Goal: Task Accomplishment & Management: Manage account settings

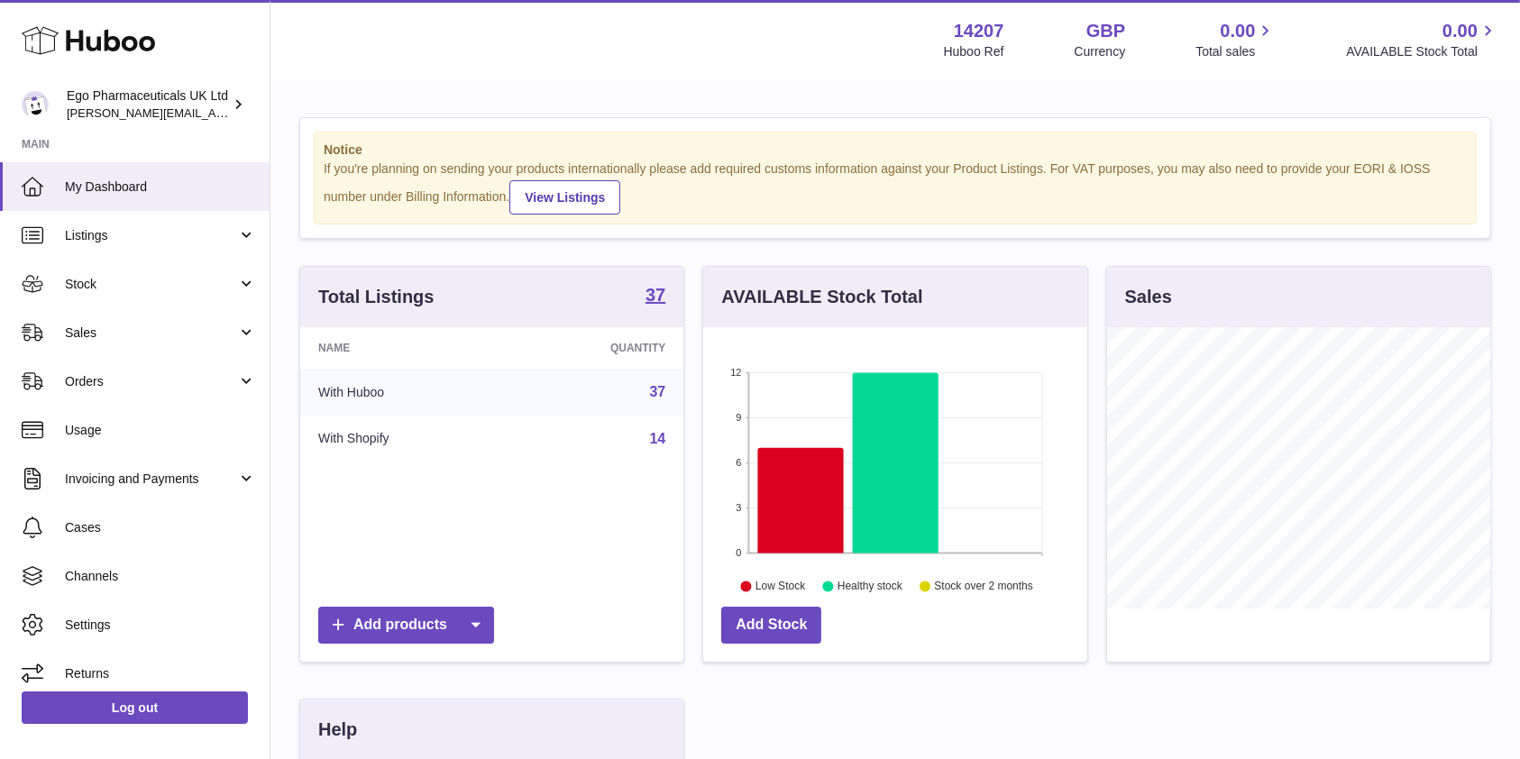
scroll to position [281, 383]
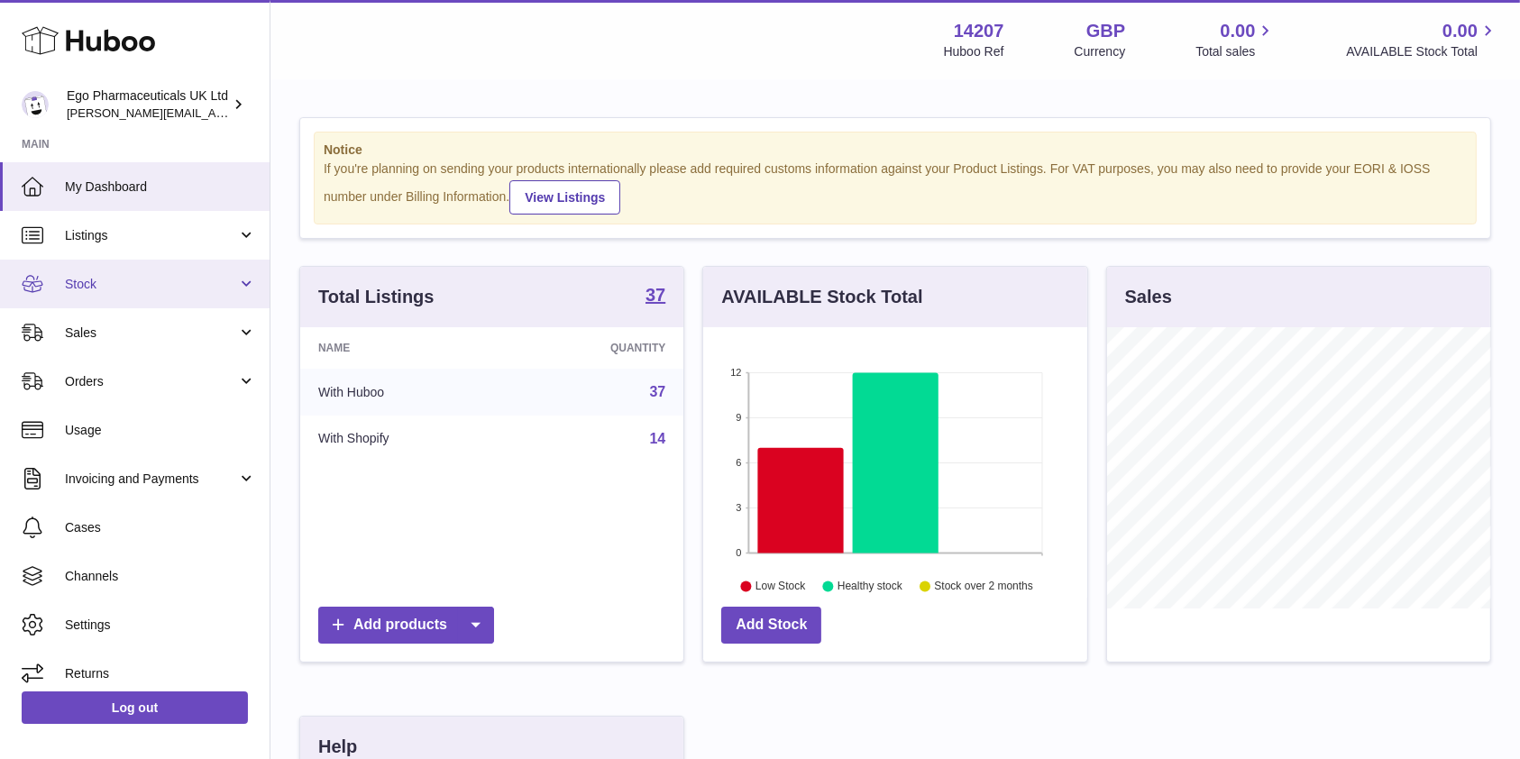
click at [196, 276] on span "Stock" at bounding box center [151, 284] width 172 height 17
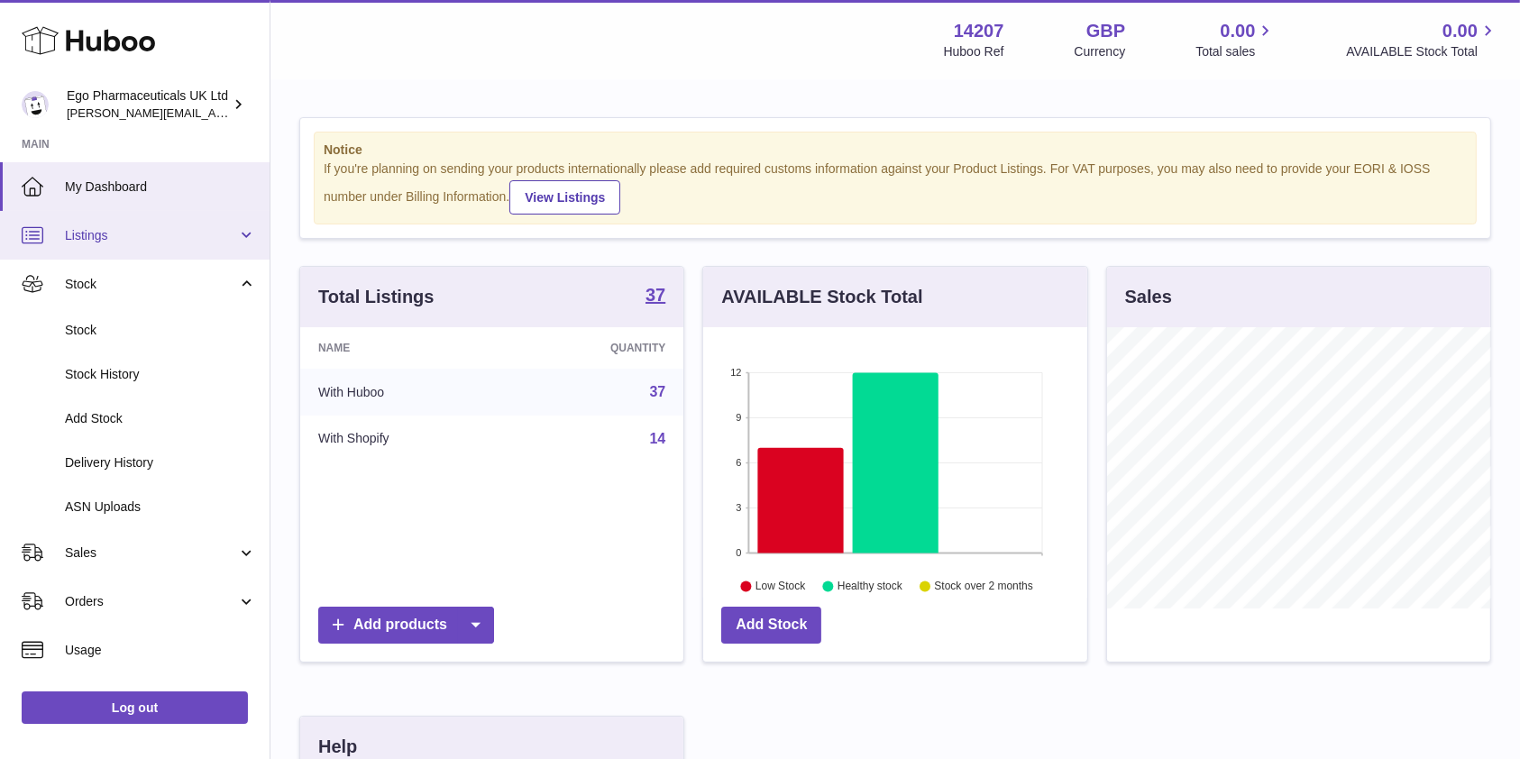
click at [217, 234] on span "Listings" at bounding box center [151, 235] width 172 height 17
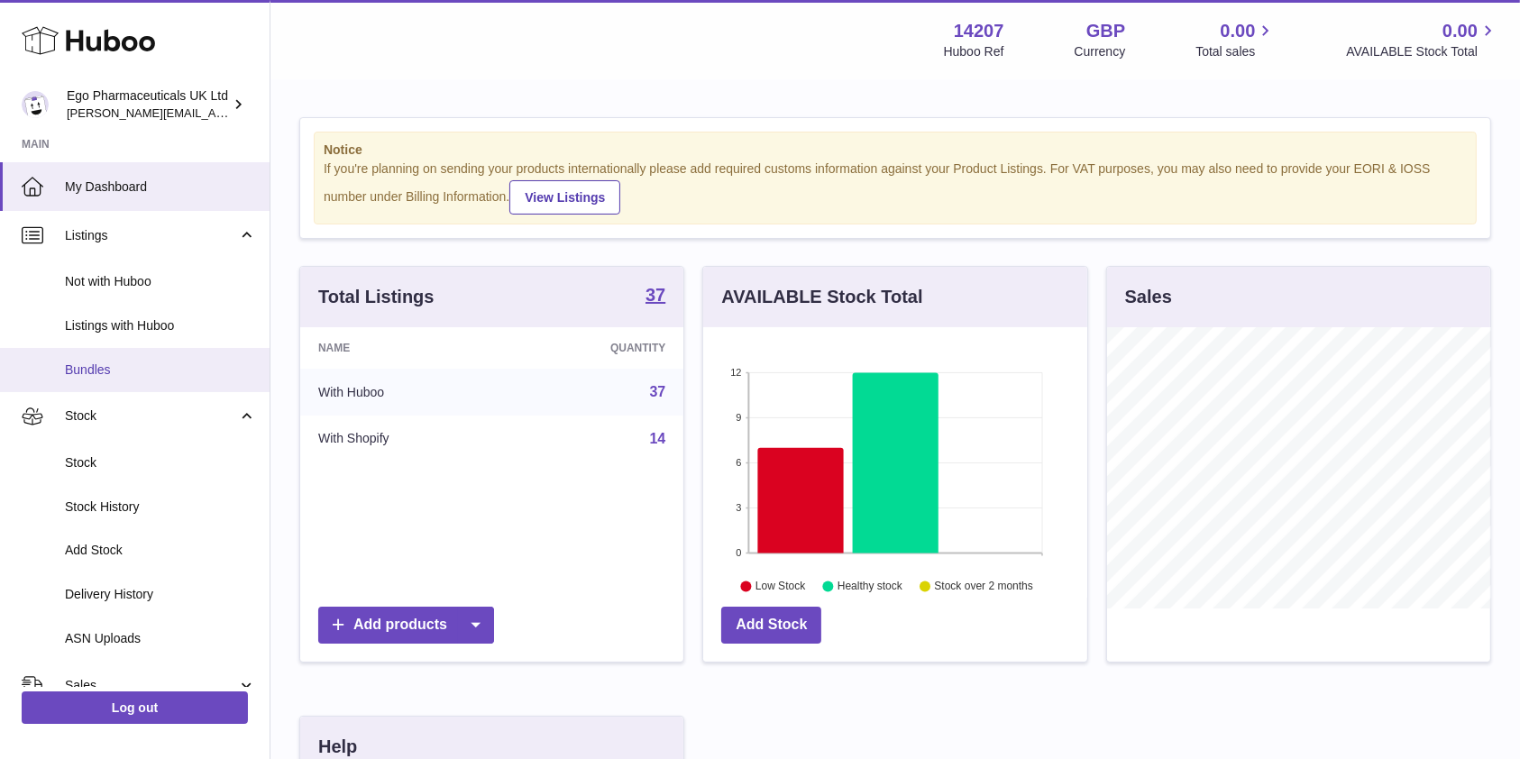
click at [121, 377] on span "Bundles" at bounding box center [160, 369] width 191 height 17
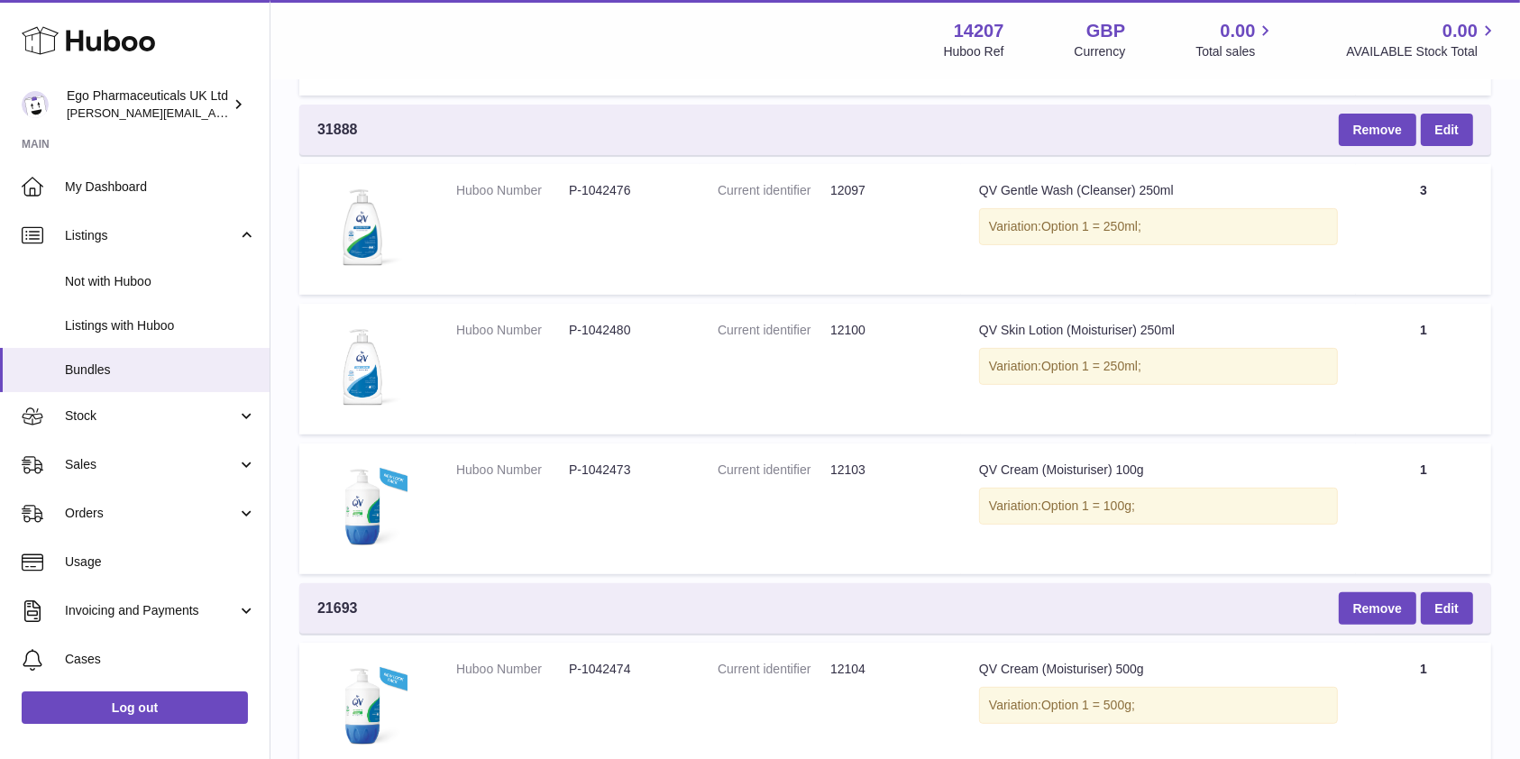
scroll to position [607, 0]
click at [1457, 611] on link "Edit" at bounding box center [1446, 610] width 52 height 32
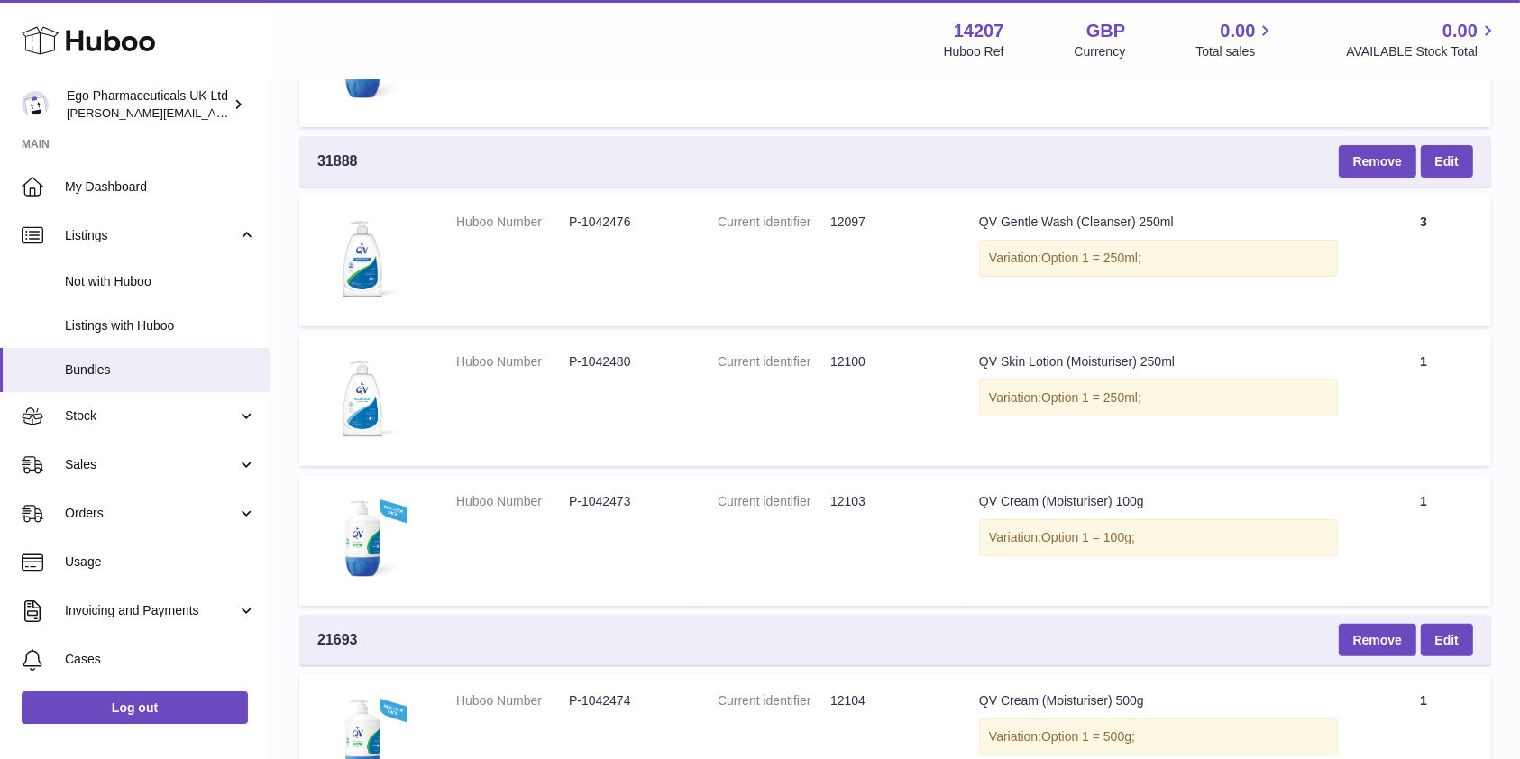
scroll to position [554, 0]
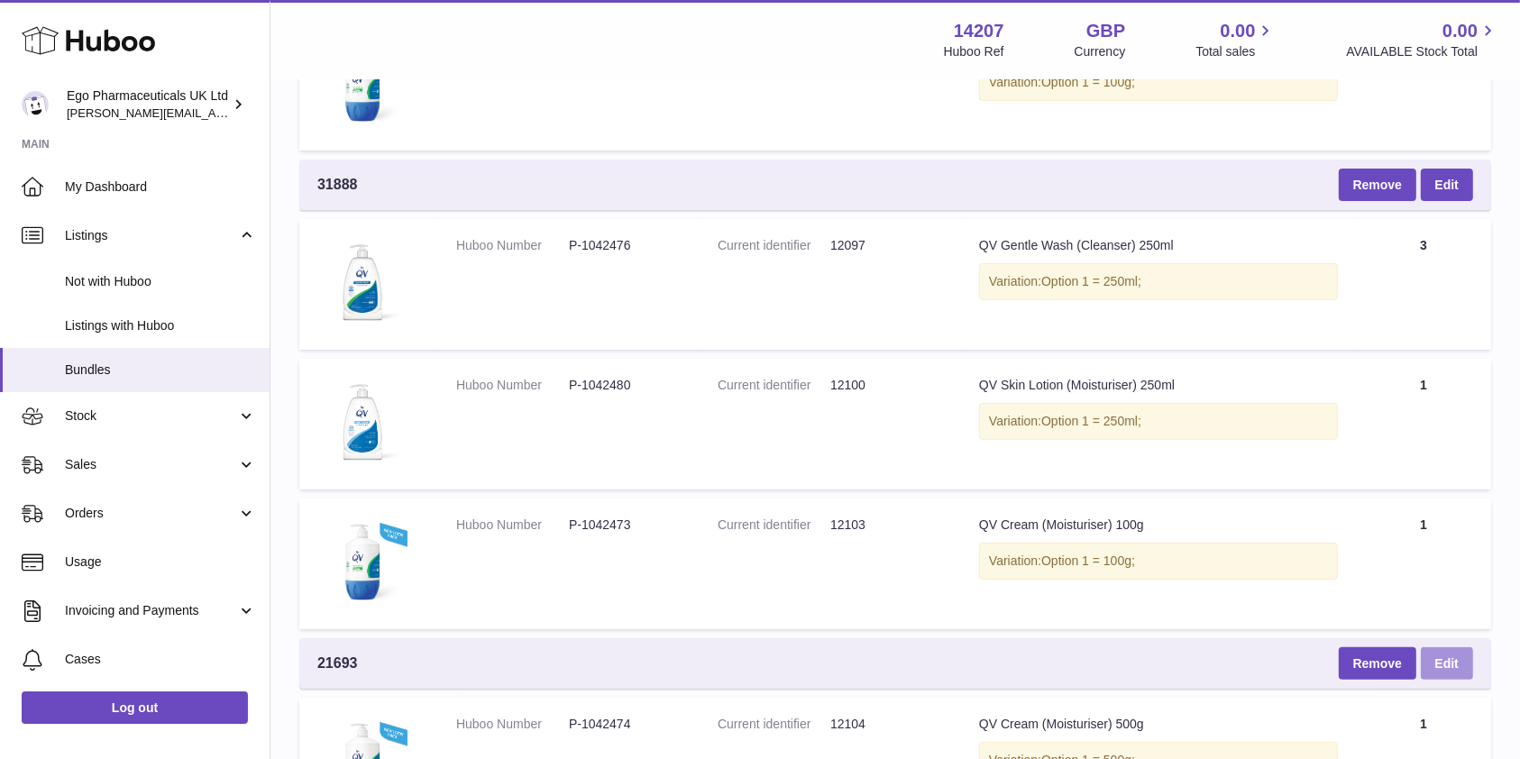
click at [1456, 650] on link "Edit" at bounding box center [1446, 663] width 52 height 32
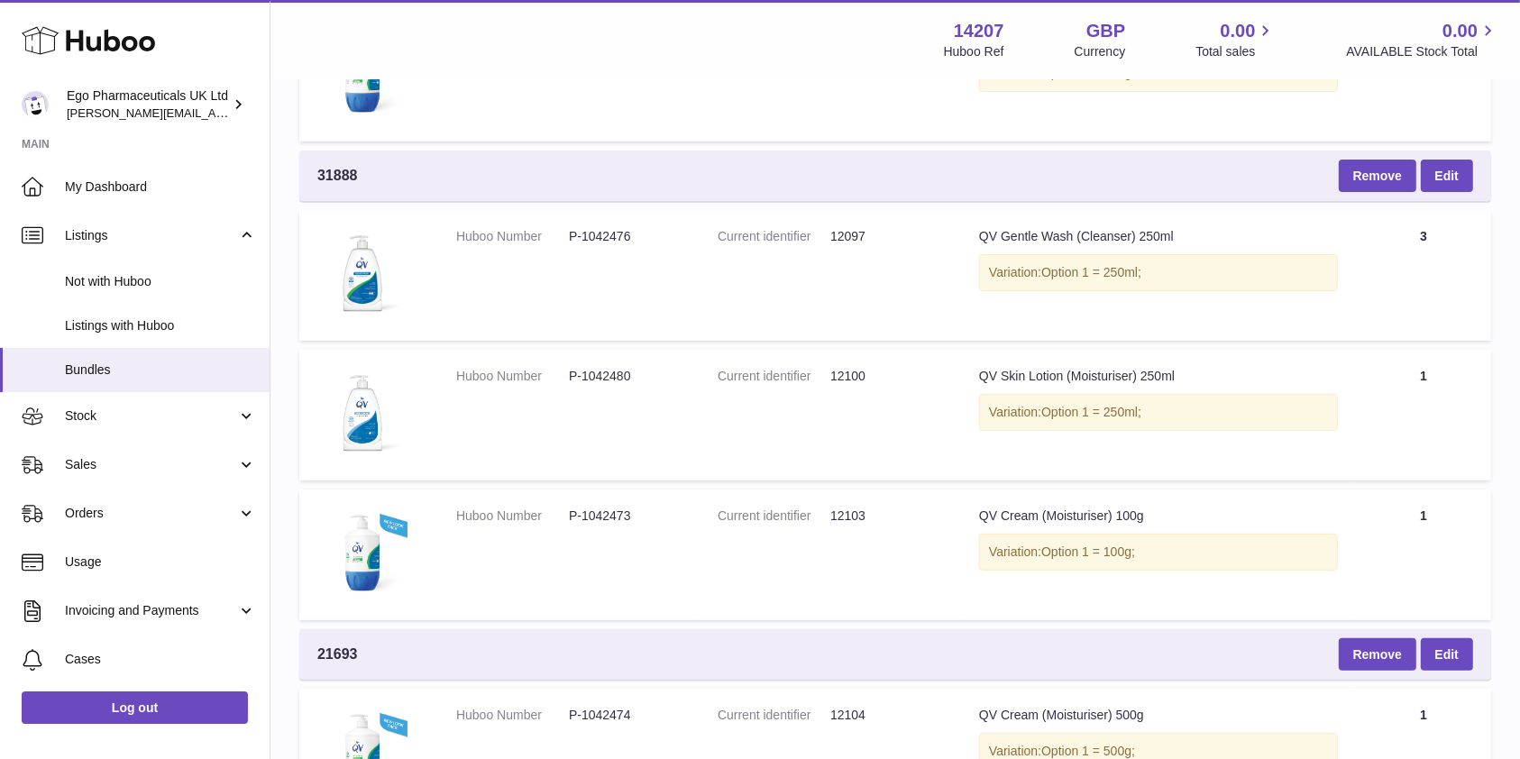
scroll to position [564, 0]
click at [1438, 187] on link "Edit" at bounding box center [1446, 175] width 52 height 32
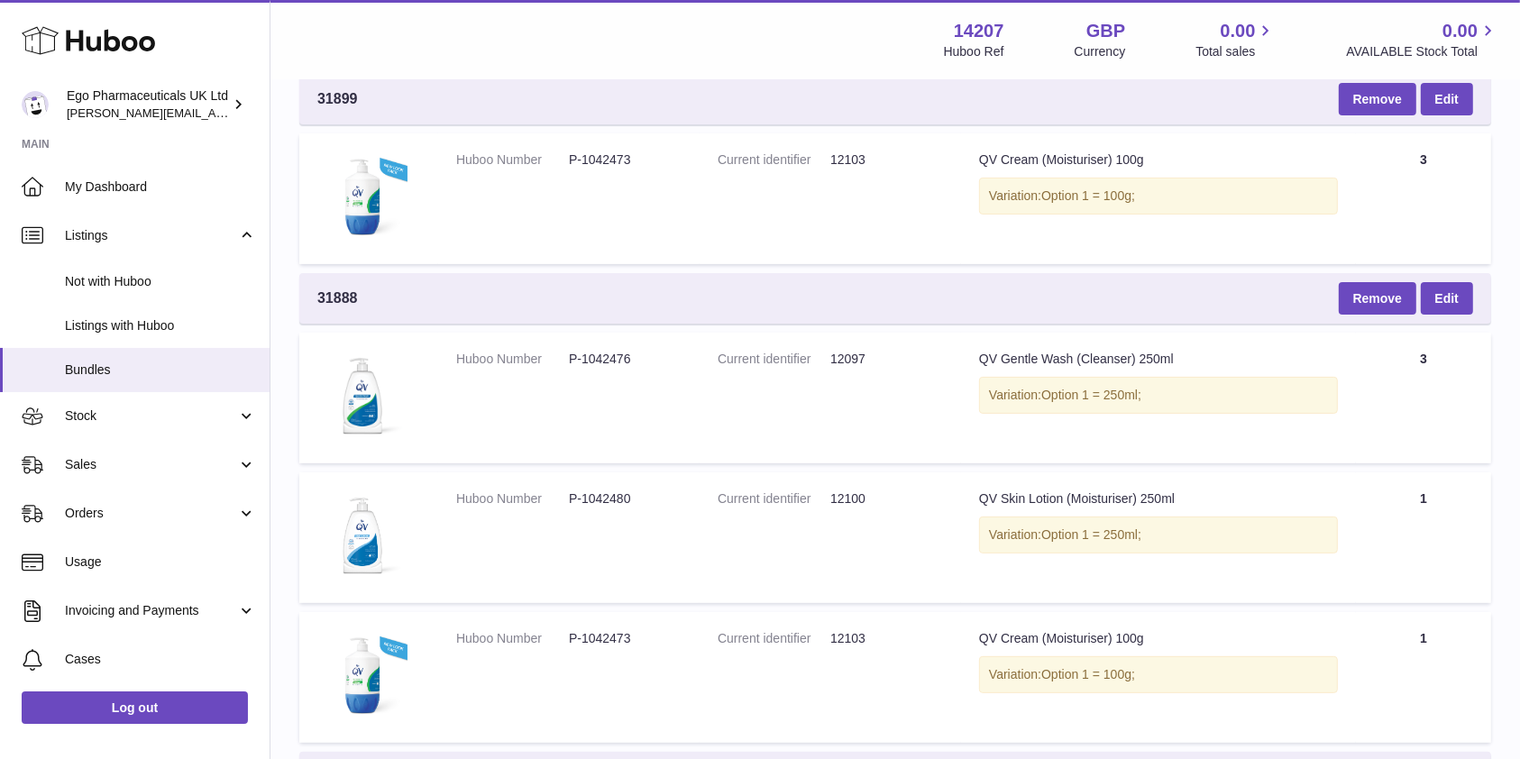
scroll to position [444, 0]
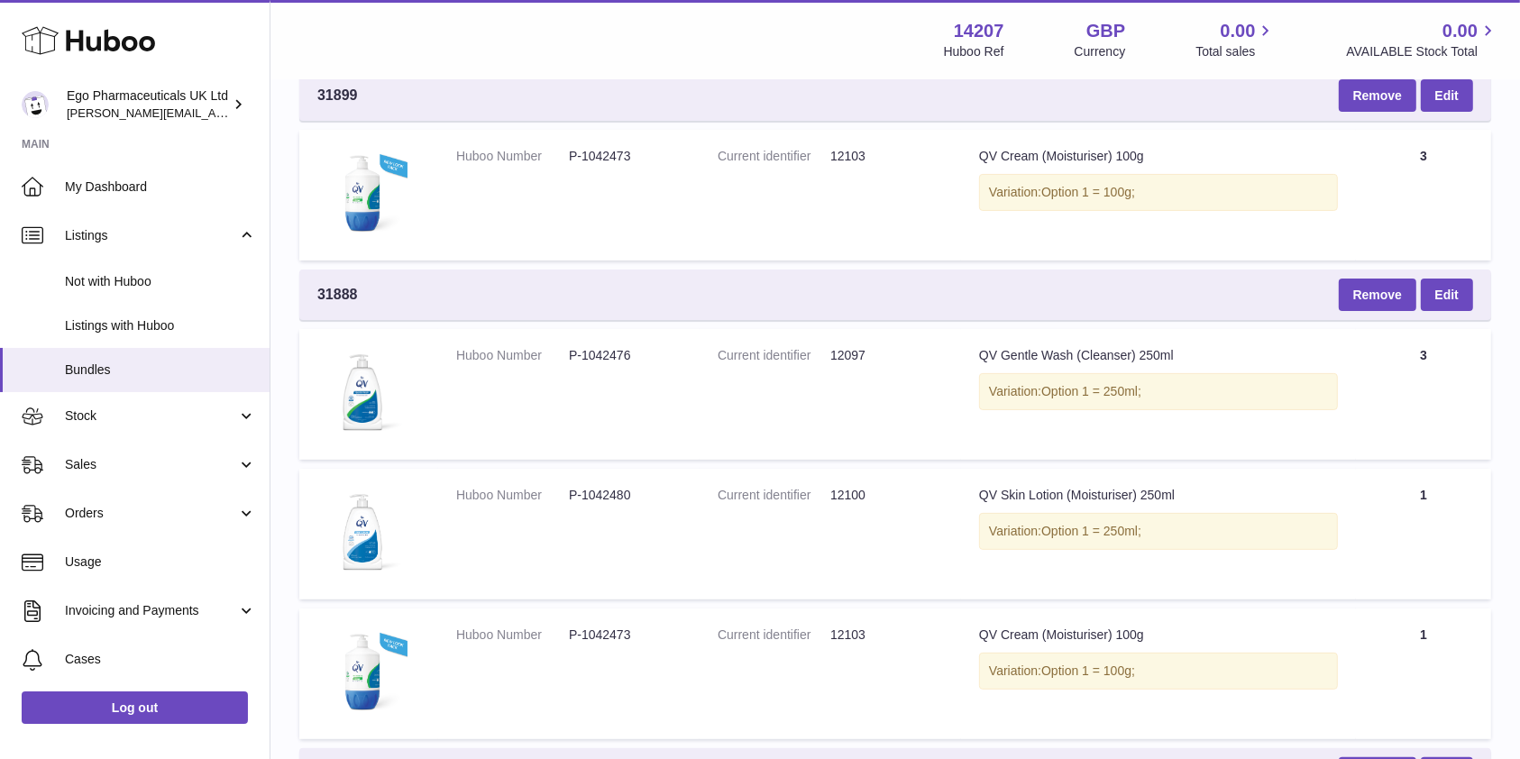
click at [342, 288] on span "31888" at bounding box center [337, 295] width 41 height 20
copy span "31888"
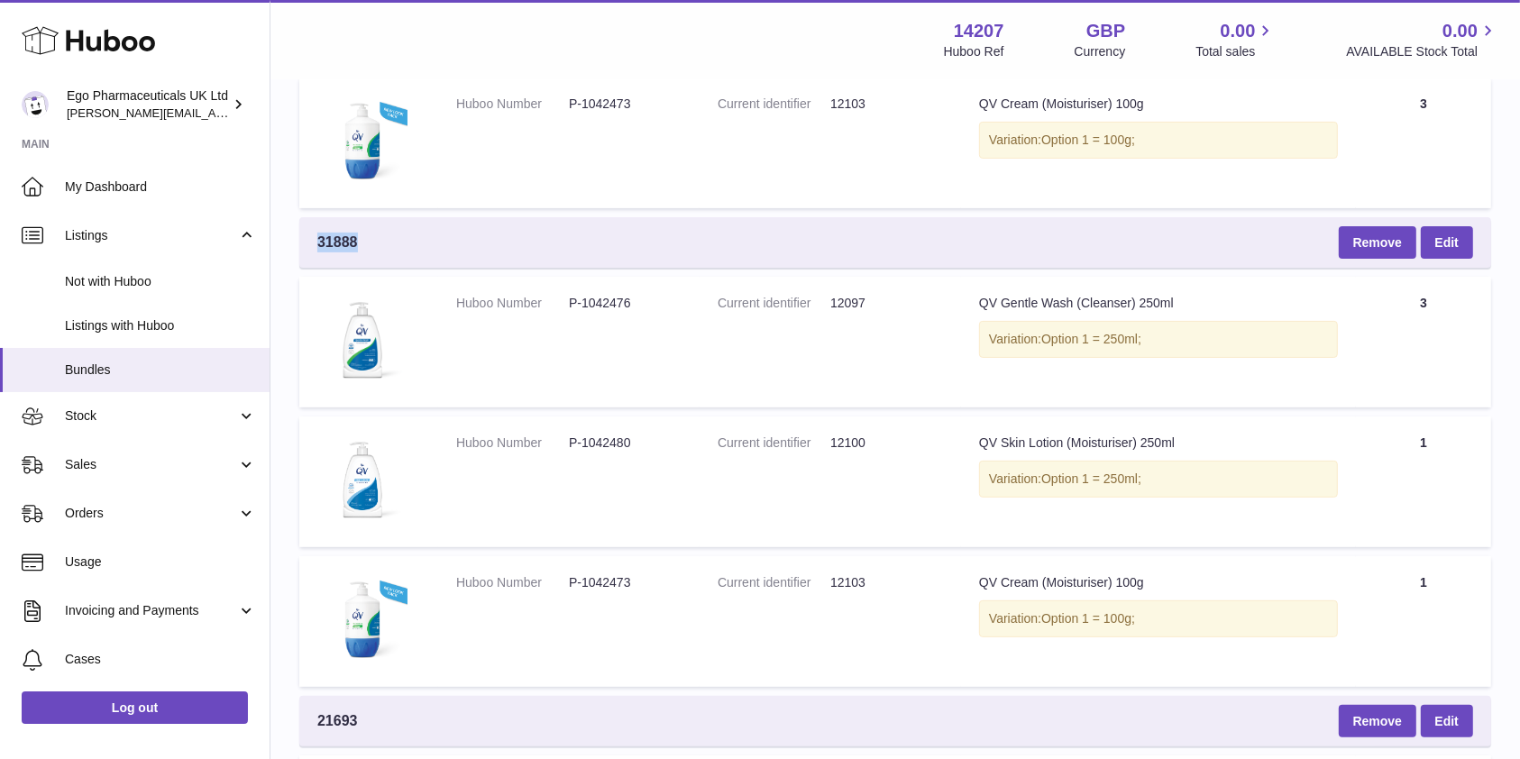
scroll to position [508, 0]
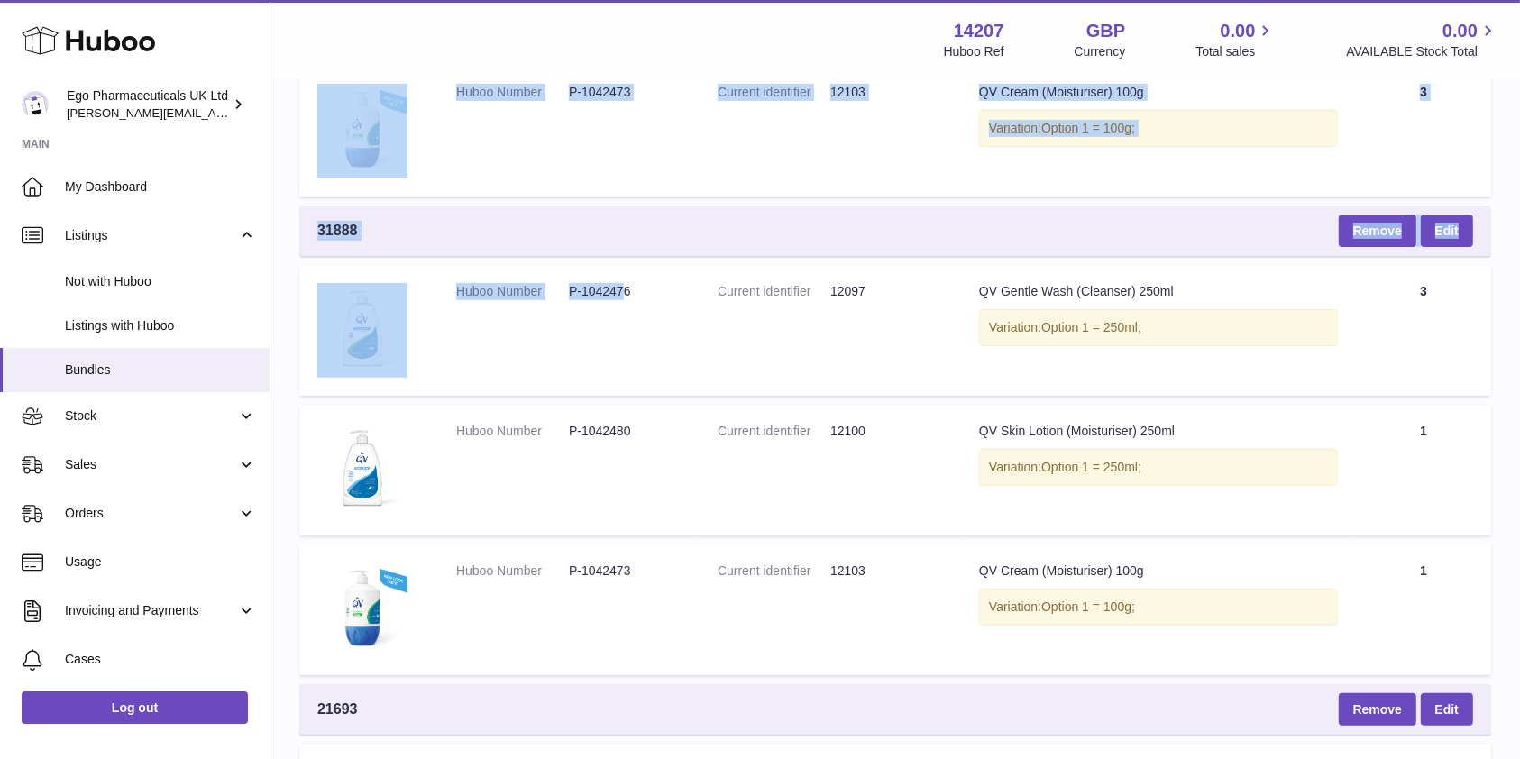
drag, startPoint x: 299, startPoint y: 197, endPoint x: 625, endPoint y: 338, distance: 354.5
click at [625, 338] on table "Bundle SKU 32691 Remove Edit Huboo Number P-1042476 Current identifier 12097 Ti…" at bounding box center [895, 381] width 1192 height 1284
click at [1441, 237] on link "Edit" at bounding box center [1446, 231] width 52 height 32
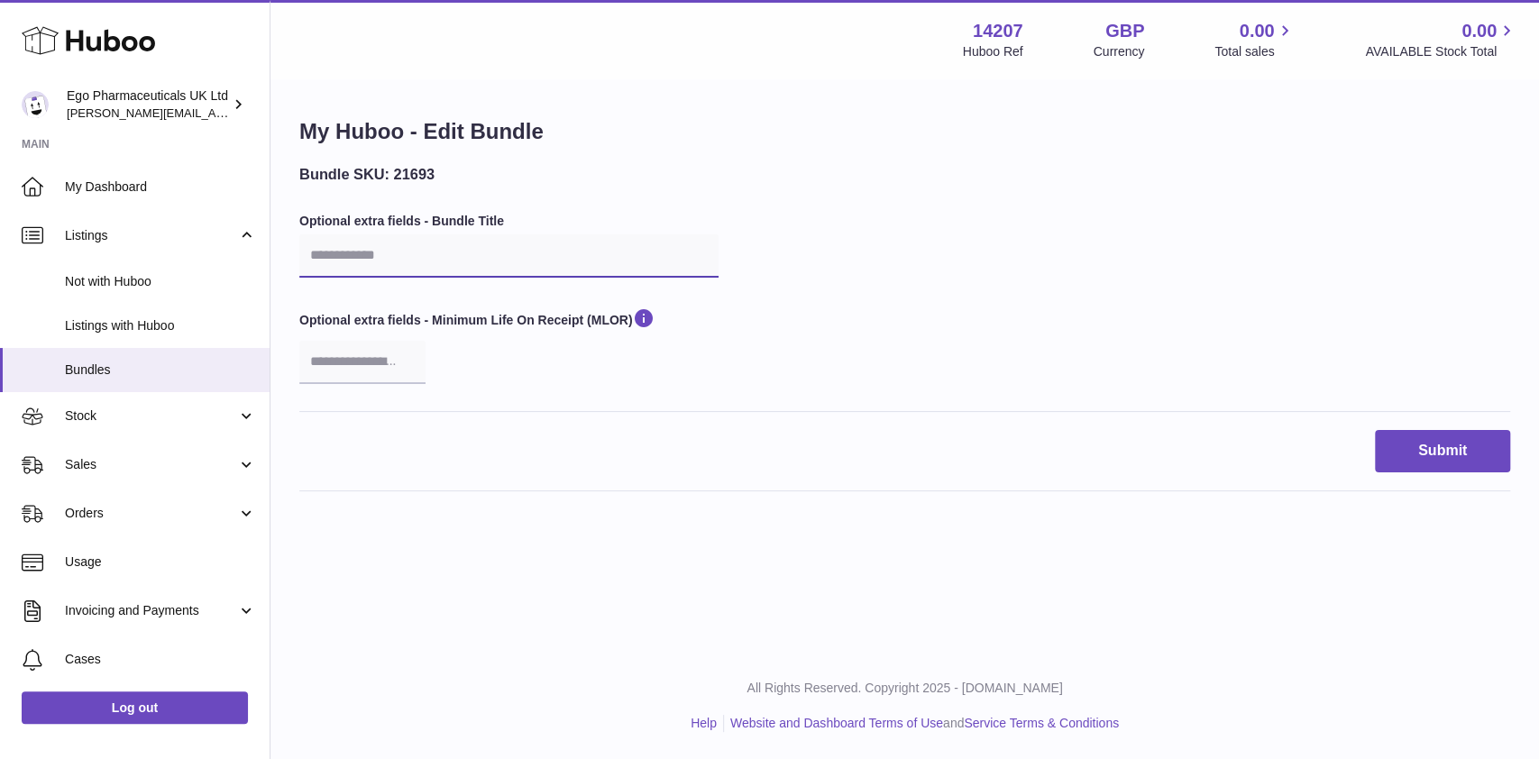
click at [380, 256] on input "text" at bounding box center [508, 255] width 419 height 43
click at [442, 250] on input "**********" at bounding box center [508, 255] width 419 height 43
click at [384, 350] on input "number" at bounding box center [362, 362] width 126 height 43
click at [656, 347] on div "Optional extra fields - Minimum Life On Receipt (MLOR)" at bounding box center [508, 344] width 419 height 77
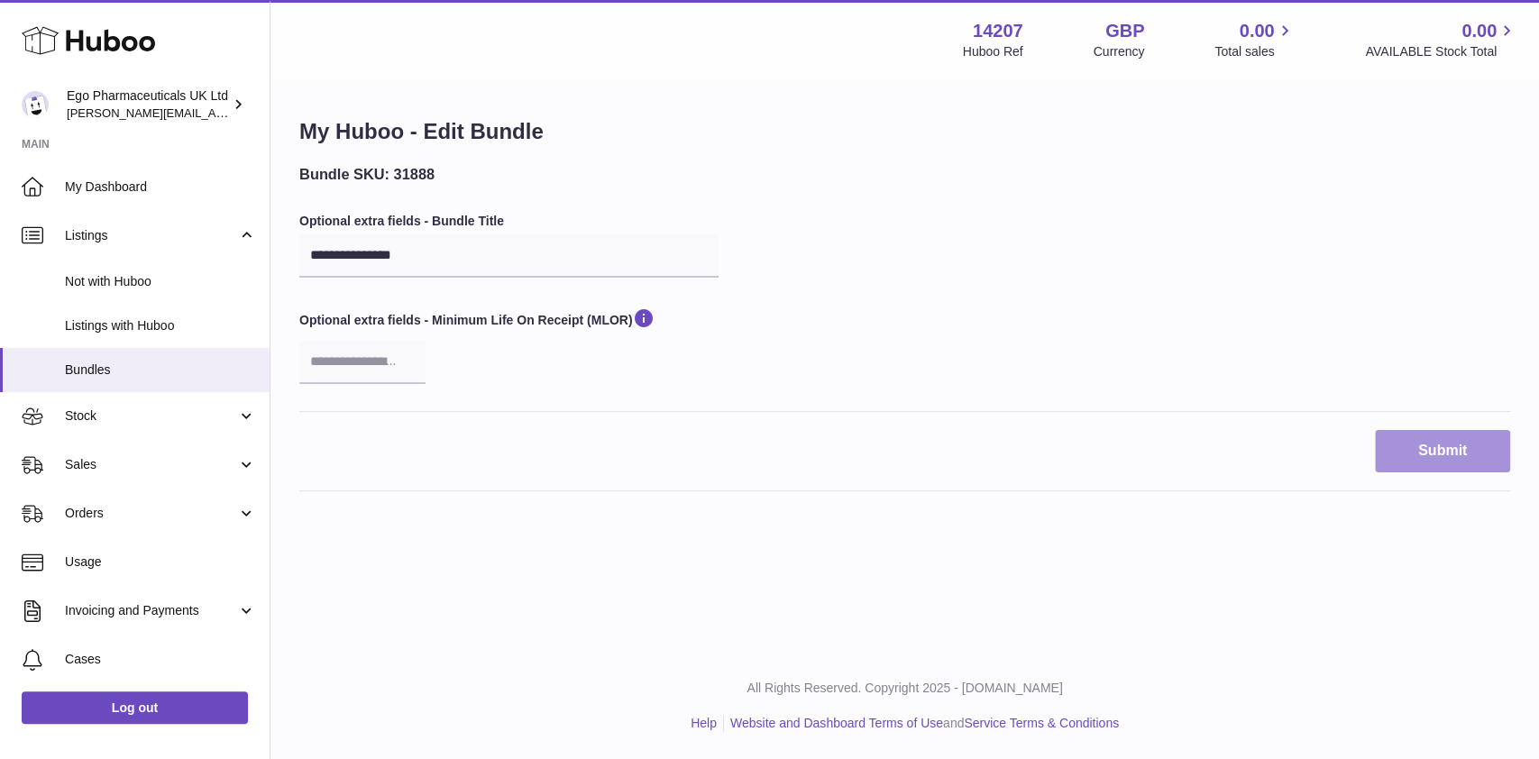
click at [1433, 444] on button "Submit" at bounding box center [1441, 451] width 135 height 42
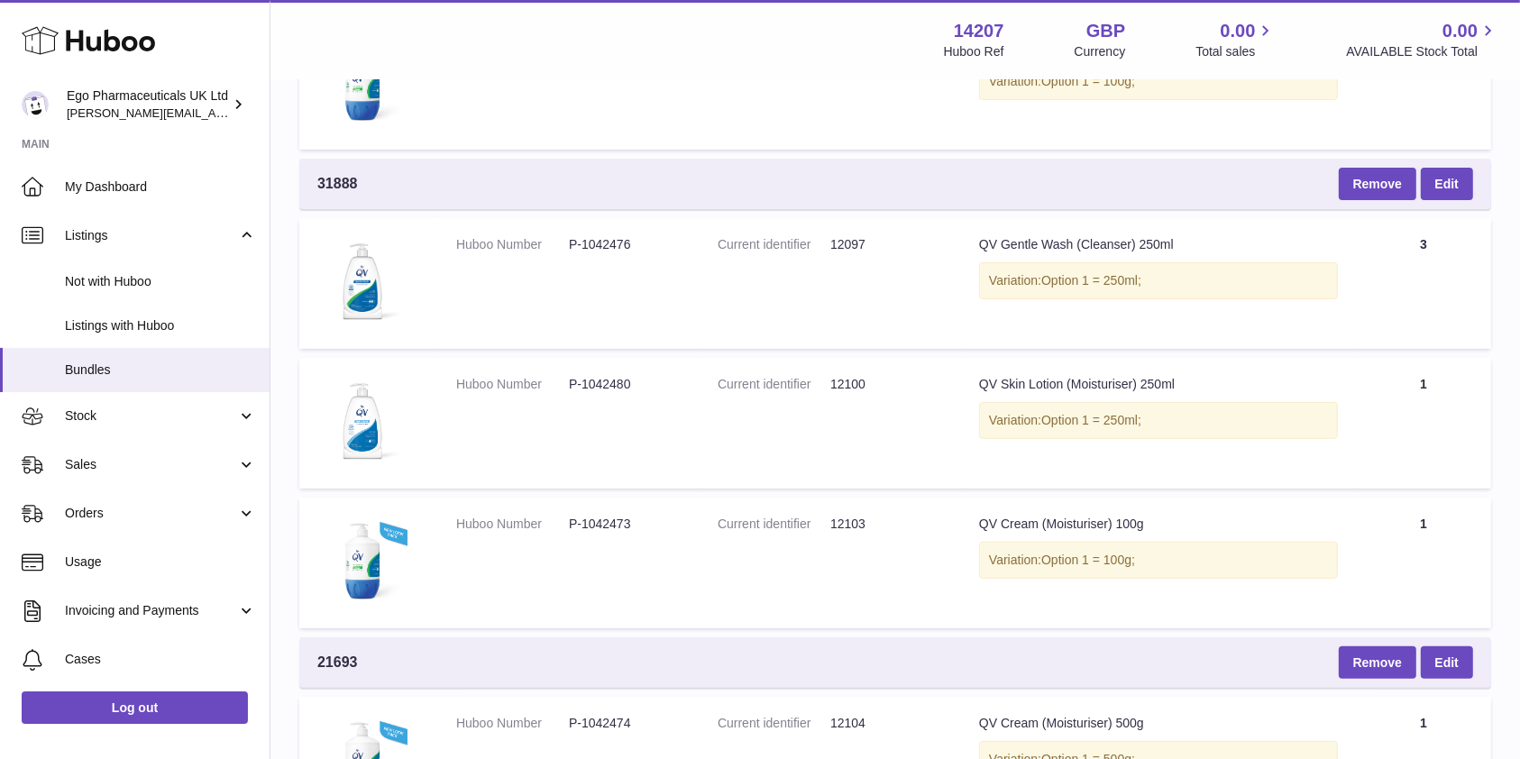
scroll to position [556, 0]
click at [327, 178] on span "31888" at bounding box center [337, 183] width 41 height 20
copy span "31888"
click at [1438, 177] on link "Edit" at bounding box center [1446, 183] width 52 height 32
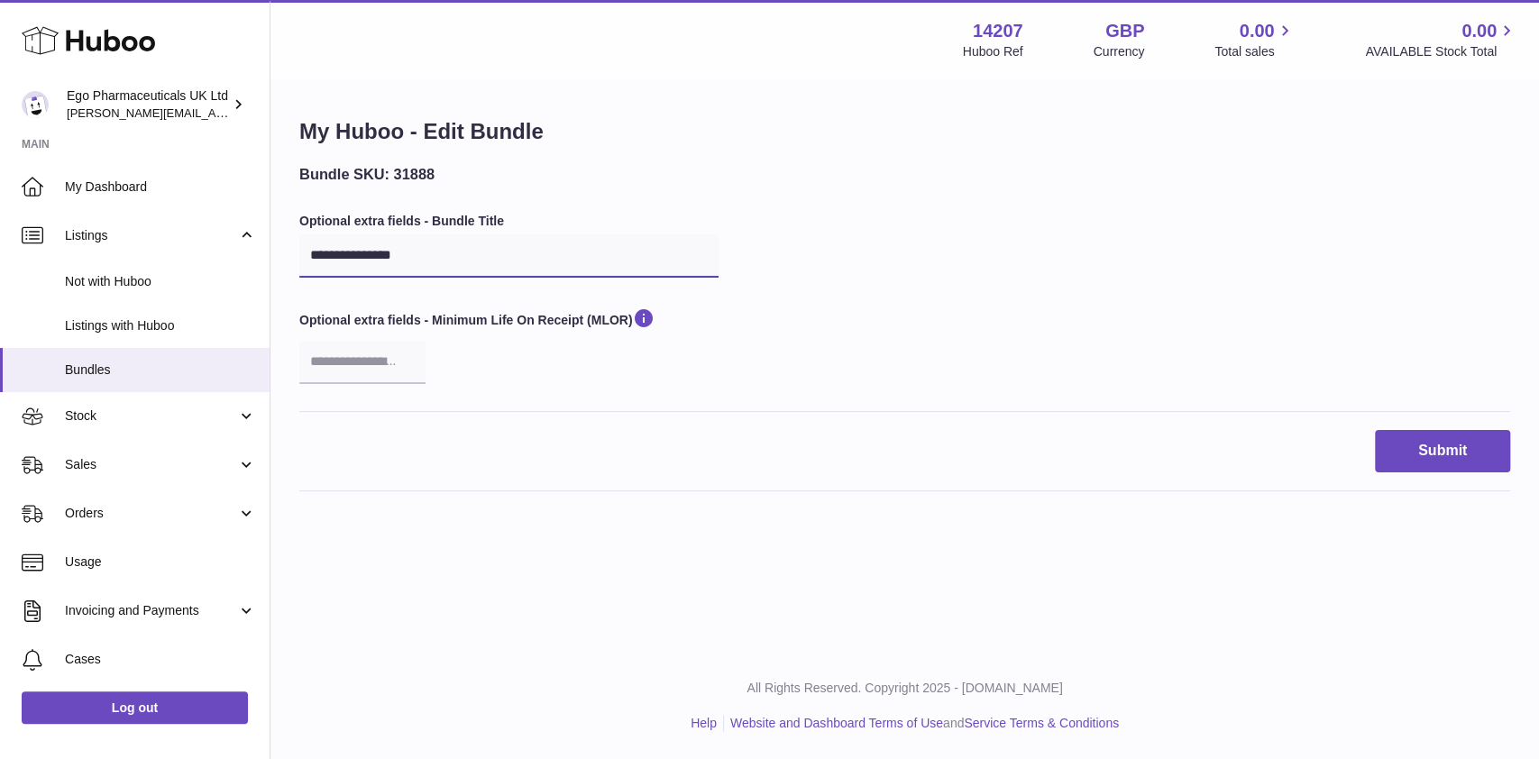
click at [350, 242] on input "**********" at bounding box center [508, 255] width 419 height 43
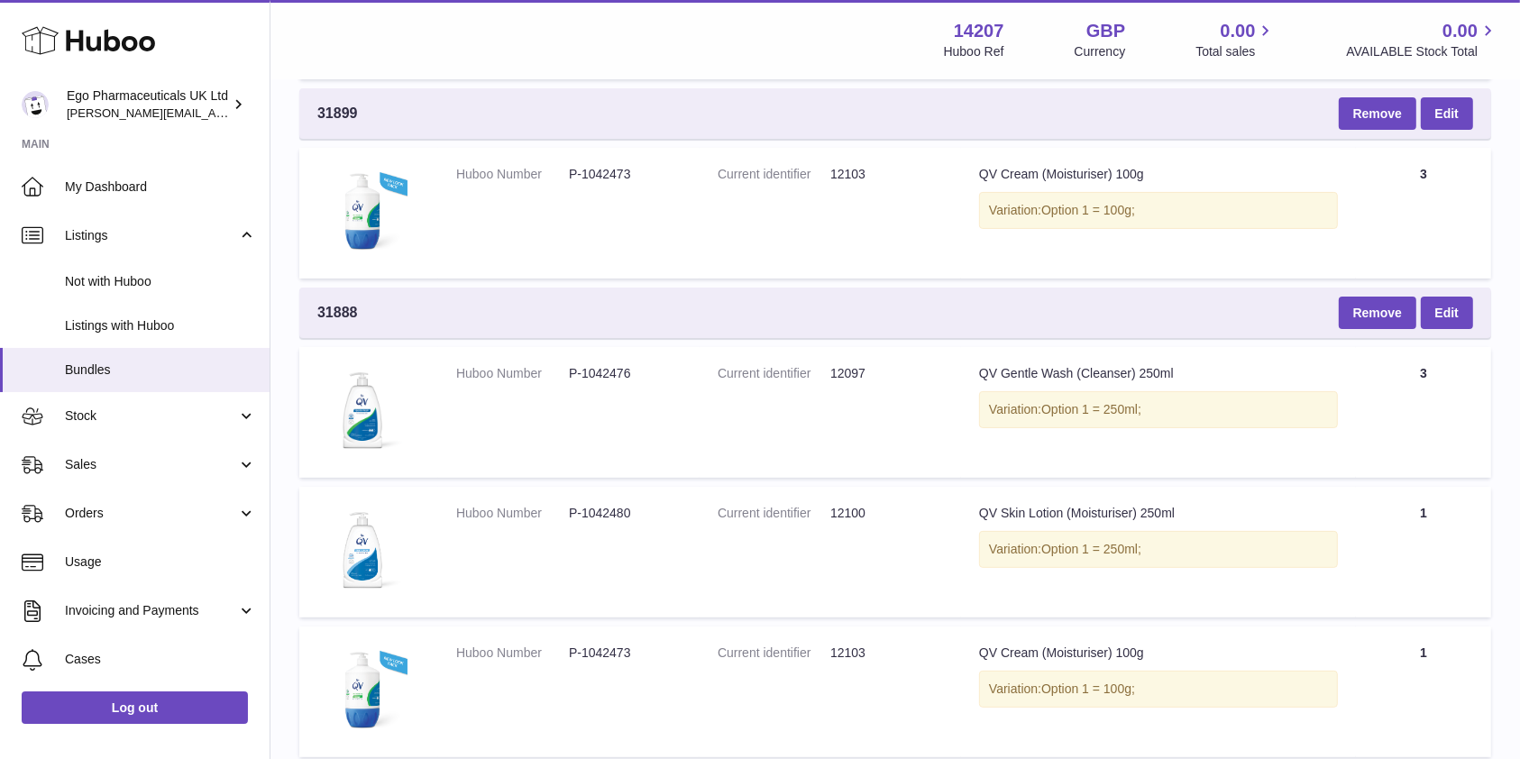
scroll to position [427, 0]
click at [1370, 319] on button "Remove" at bounding box center [1377, 312] width 78 height 32
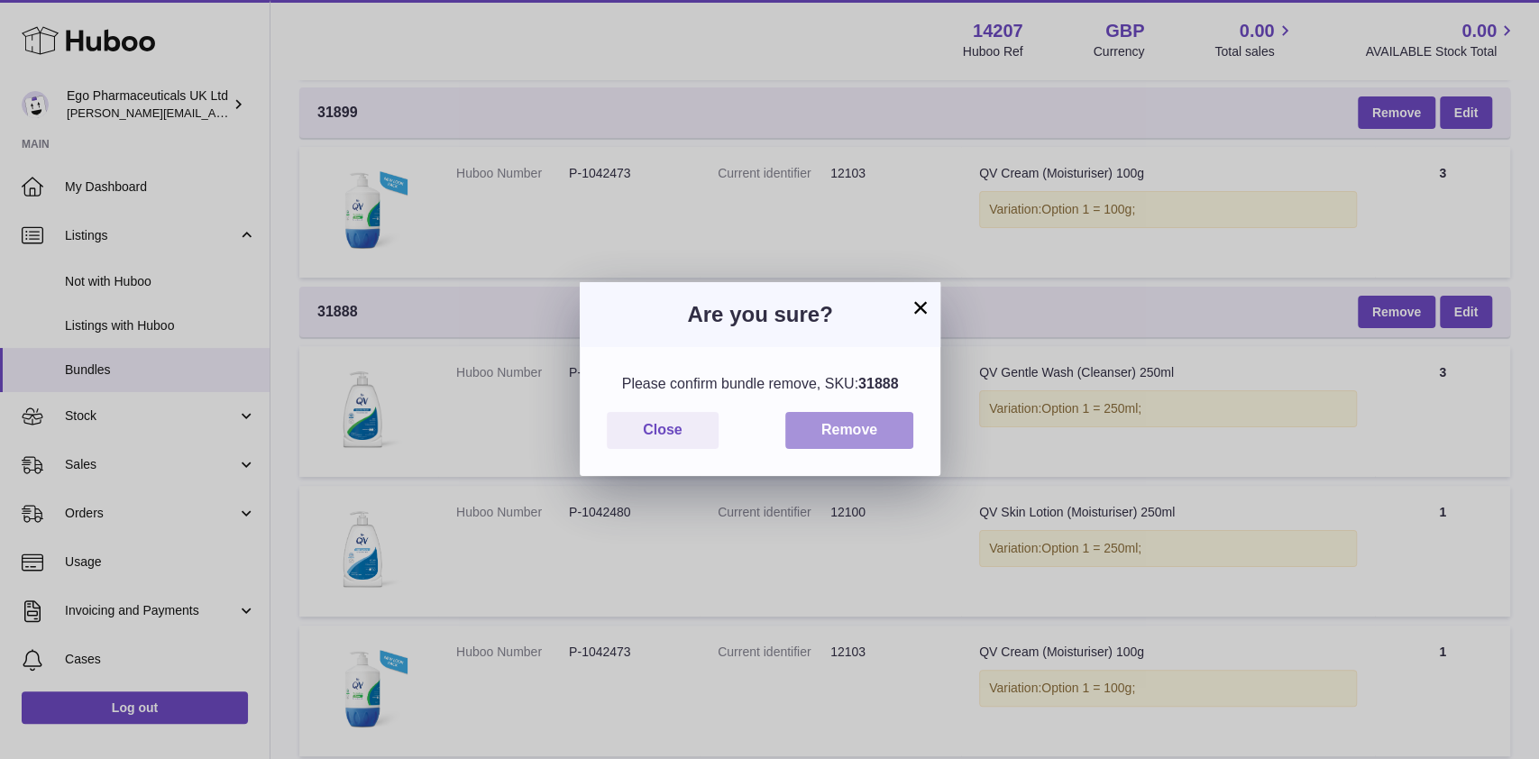
click at [847, 440] on button "Remove" at bounding box center [849, 430] width 128 height 37
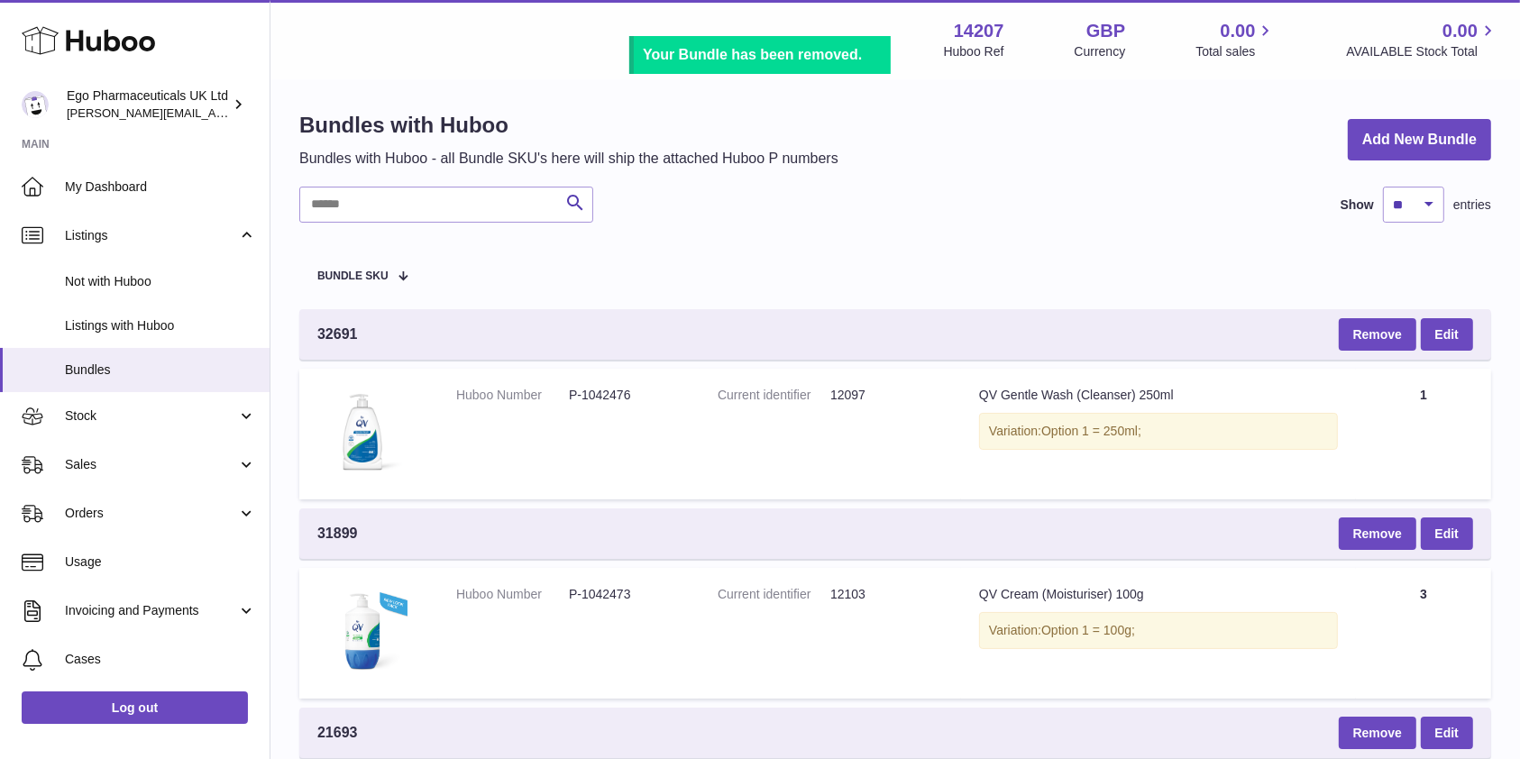
scroll to position [0, 0]
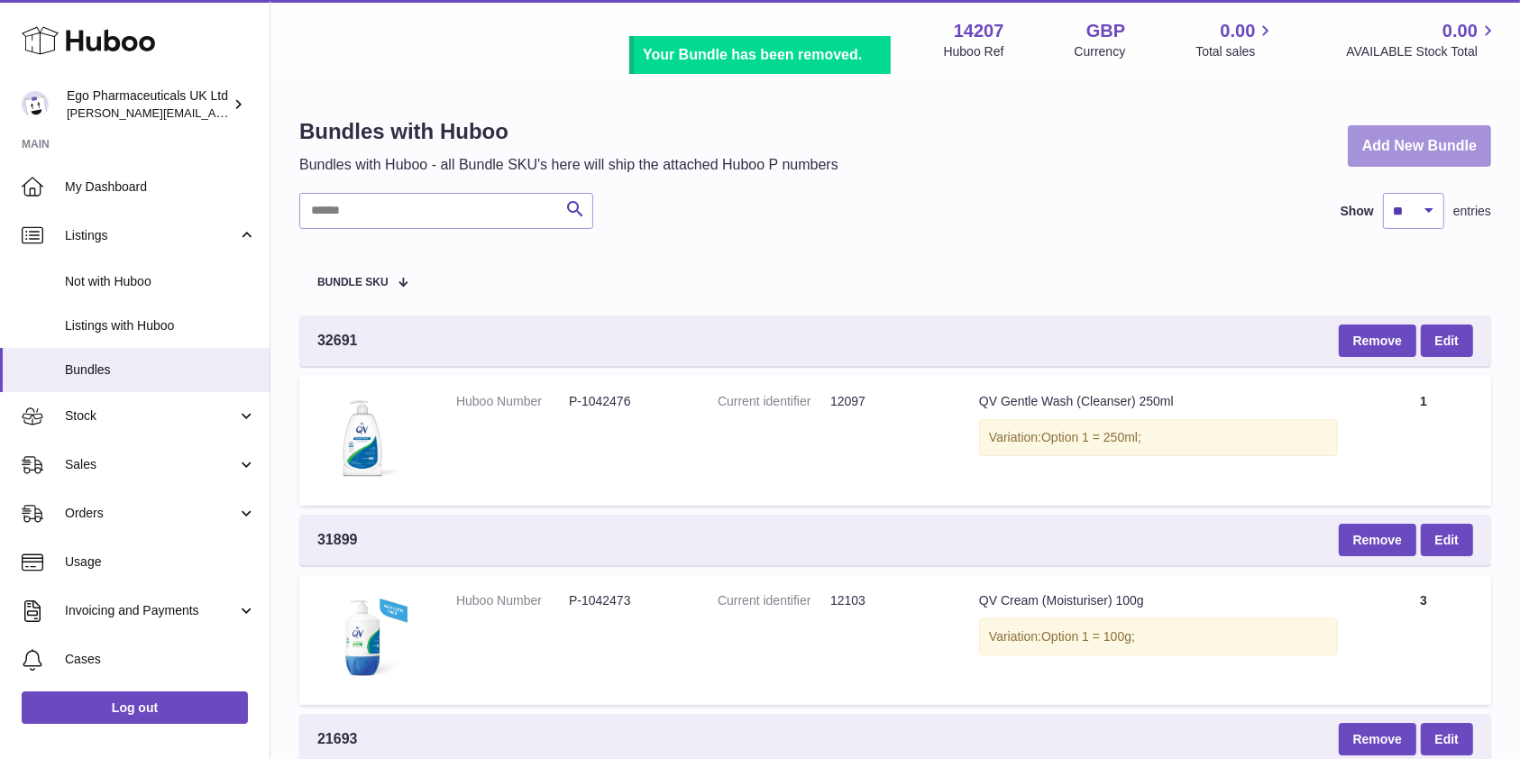
click at [1449, 135] on link "Add New Bundle" at bounding box center [1418, 146] width 143 height 42
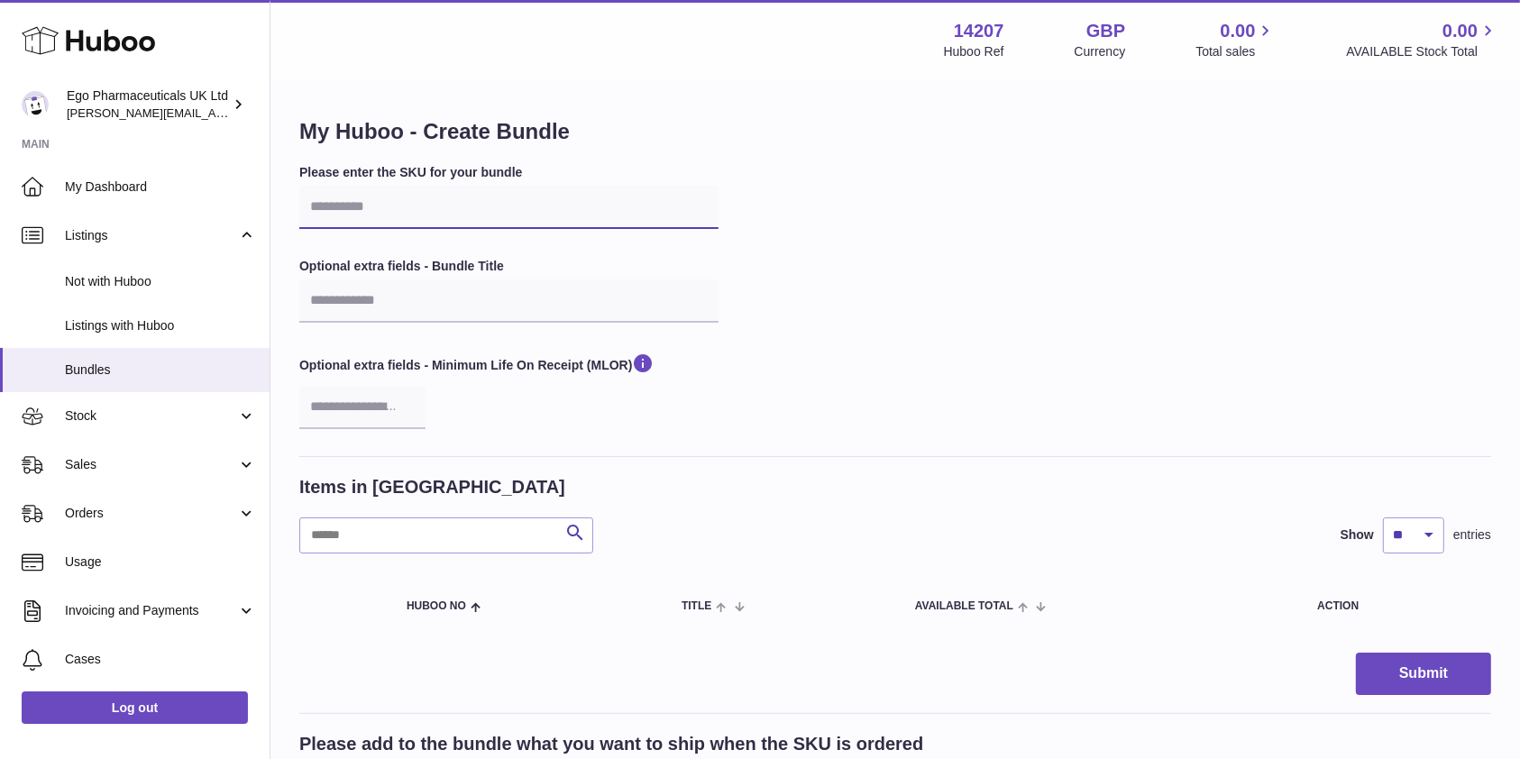
click at [374, 209] on input "text" at bounding box center [508, 207] width 419 height 43
type input "*****"
click at [399, 292] on input "text" at bounding box center [508, 300] width 419 height 43
paste input "**********"
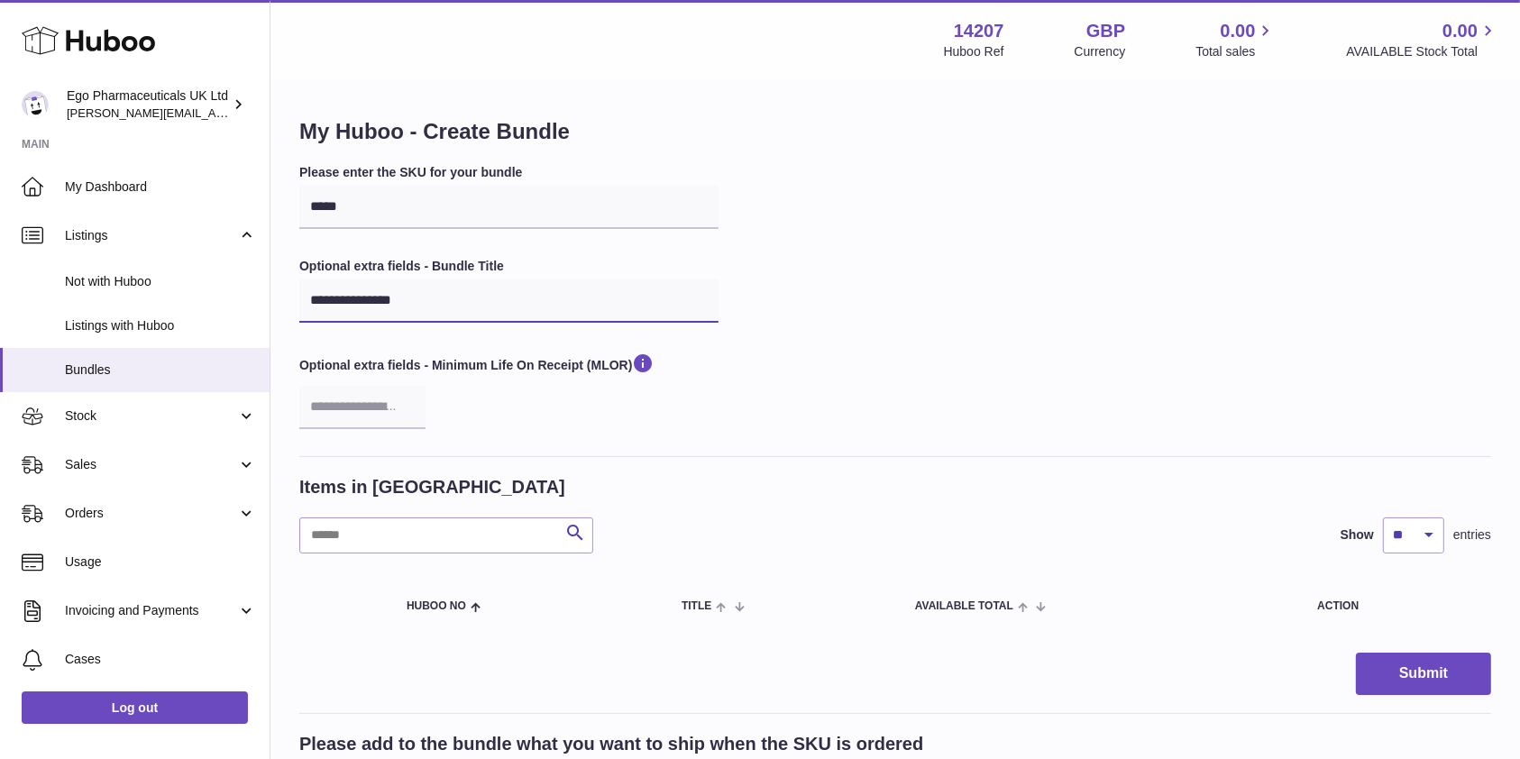
type input "**********"
click at [876, 314] on div "**********" at bounding box center [895, 310] width 1192 height 292
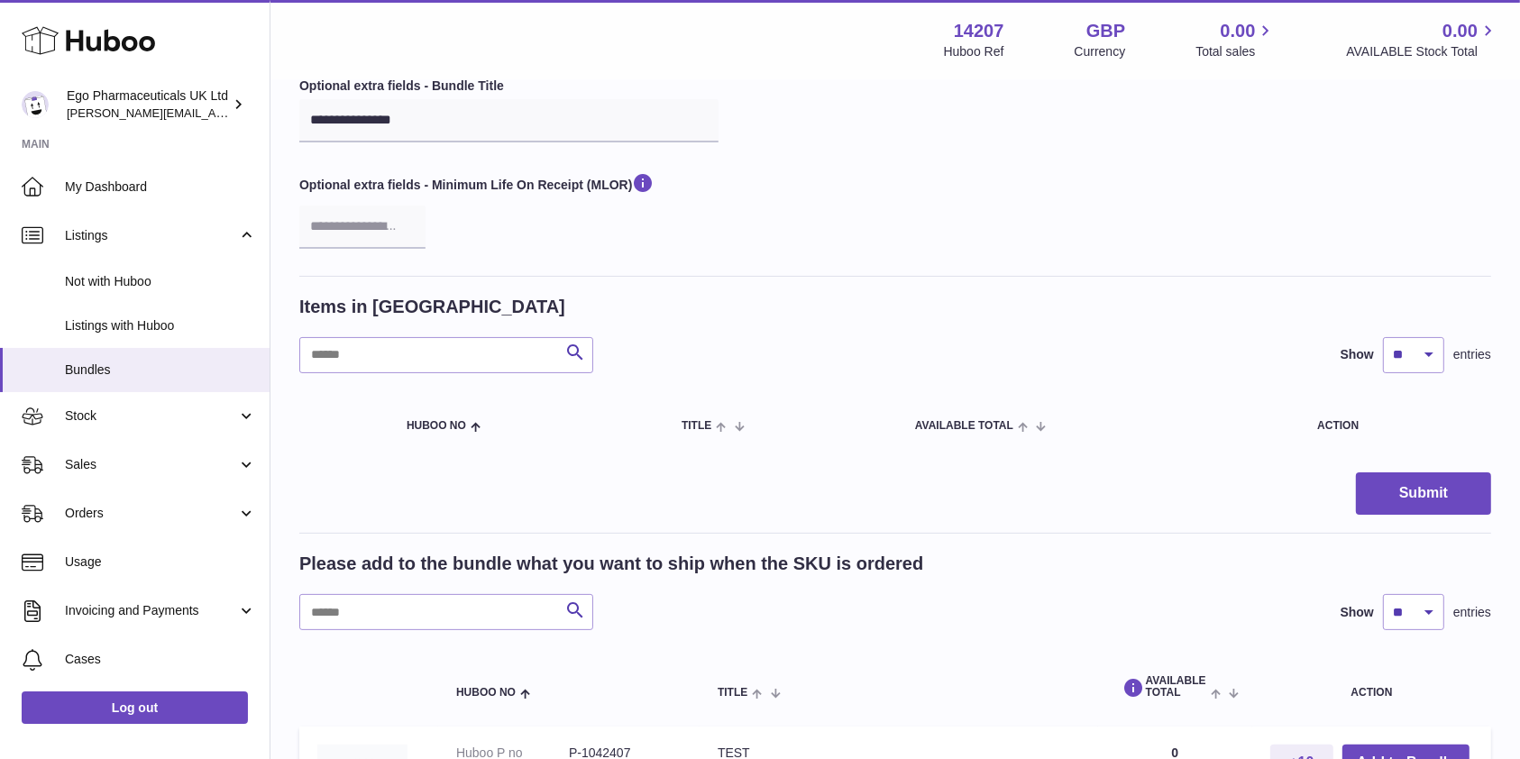
scroll to position [179, 0]
click at [510, 600] on input "text" at bounding box center [446, 613] width 294 height 36
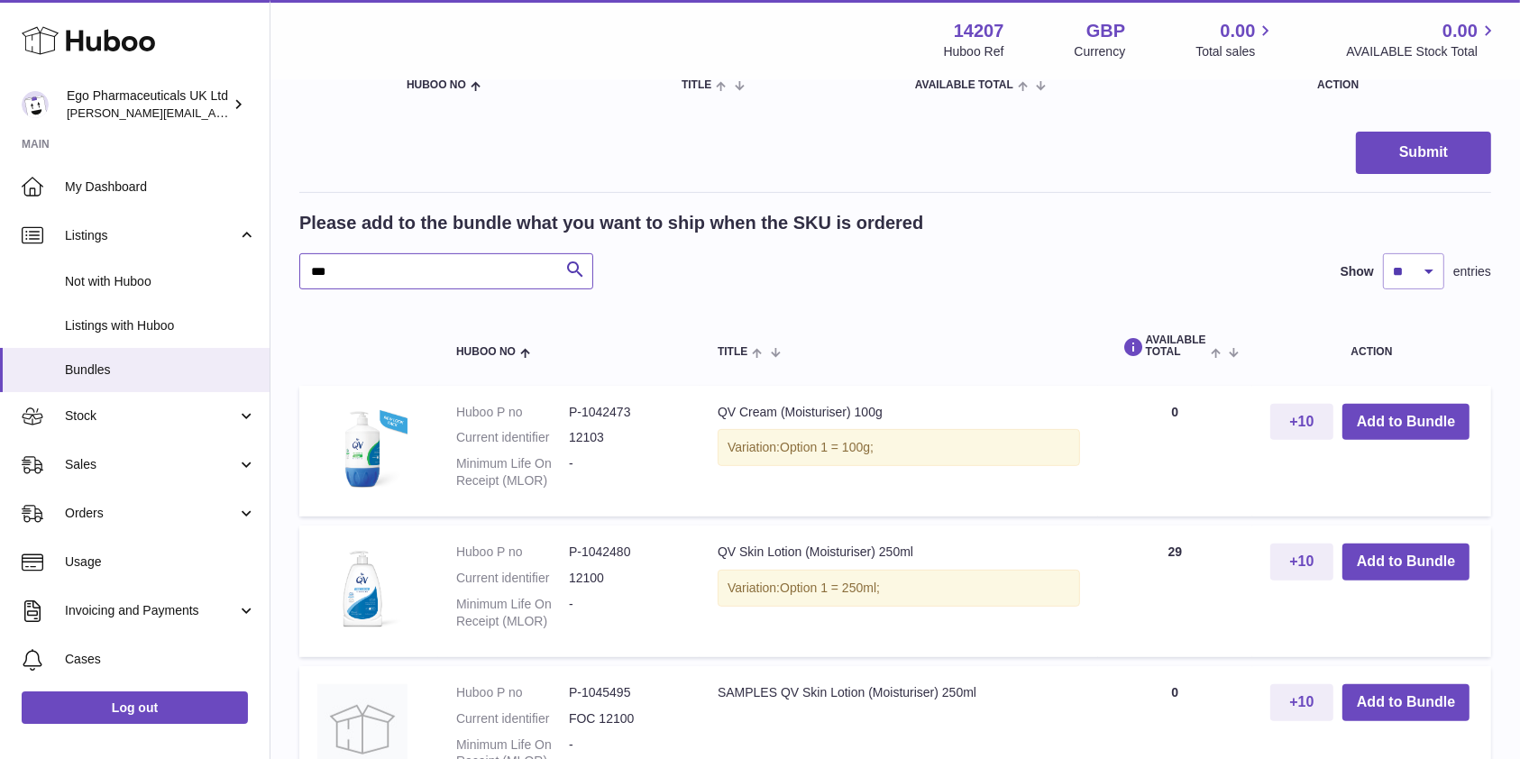
scroll to position [657, 0]
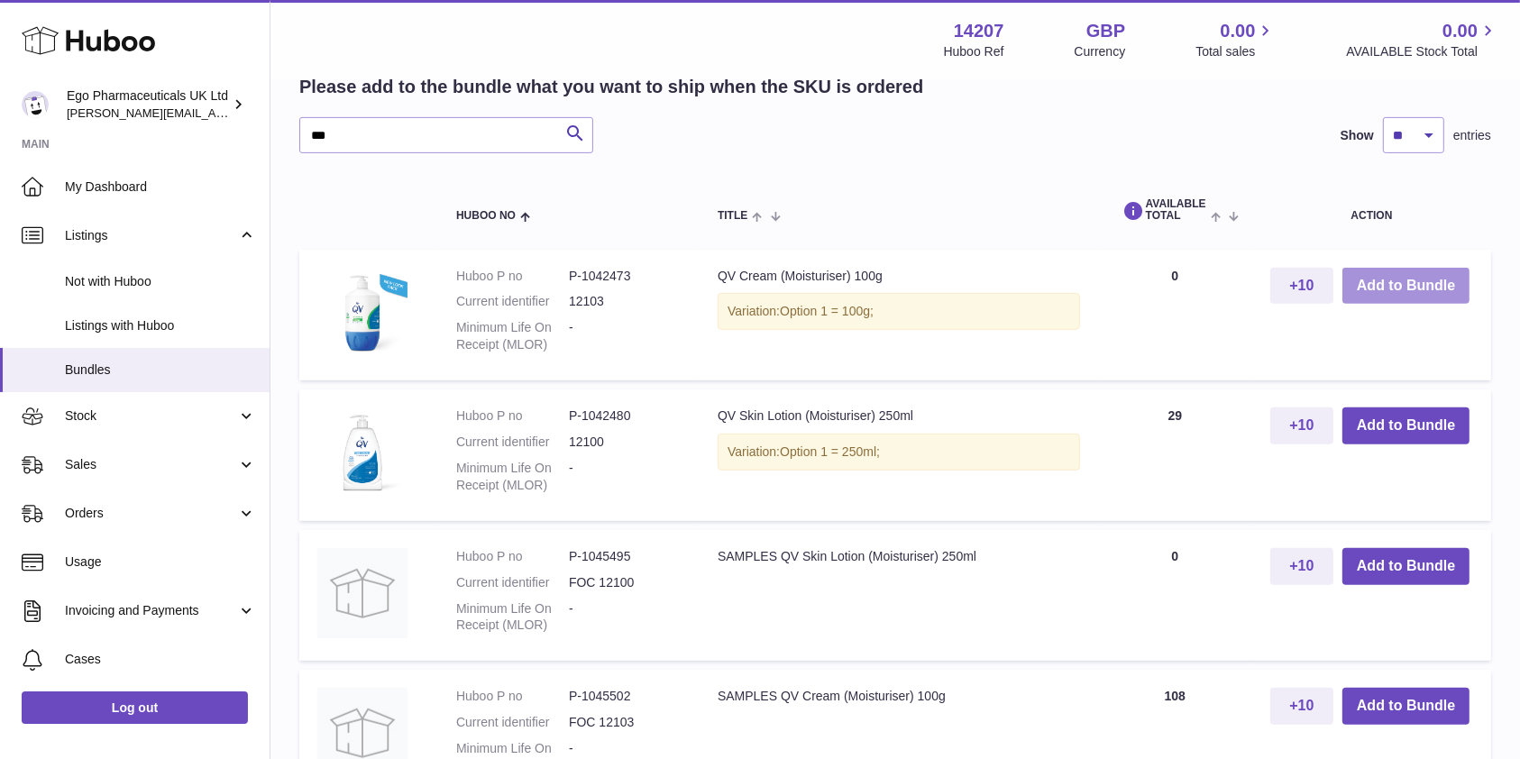
click at [1403, 288] on button "Add to Bundle" at bounding box center [1405, 286] width 127 height 37
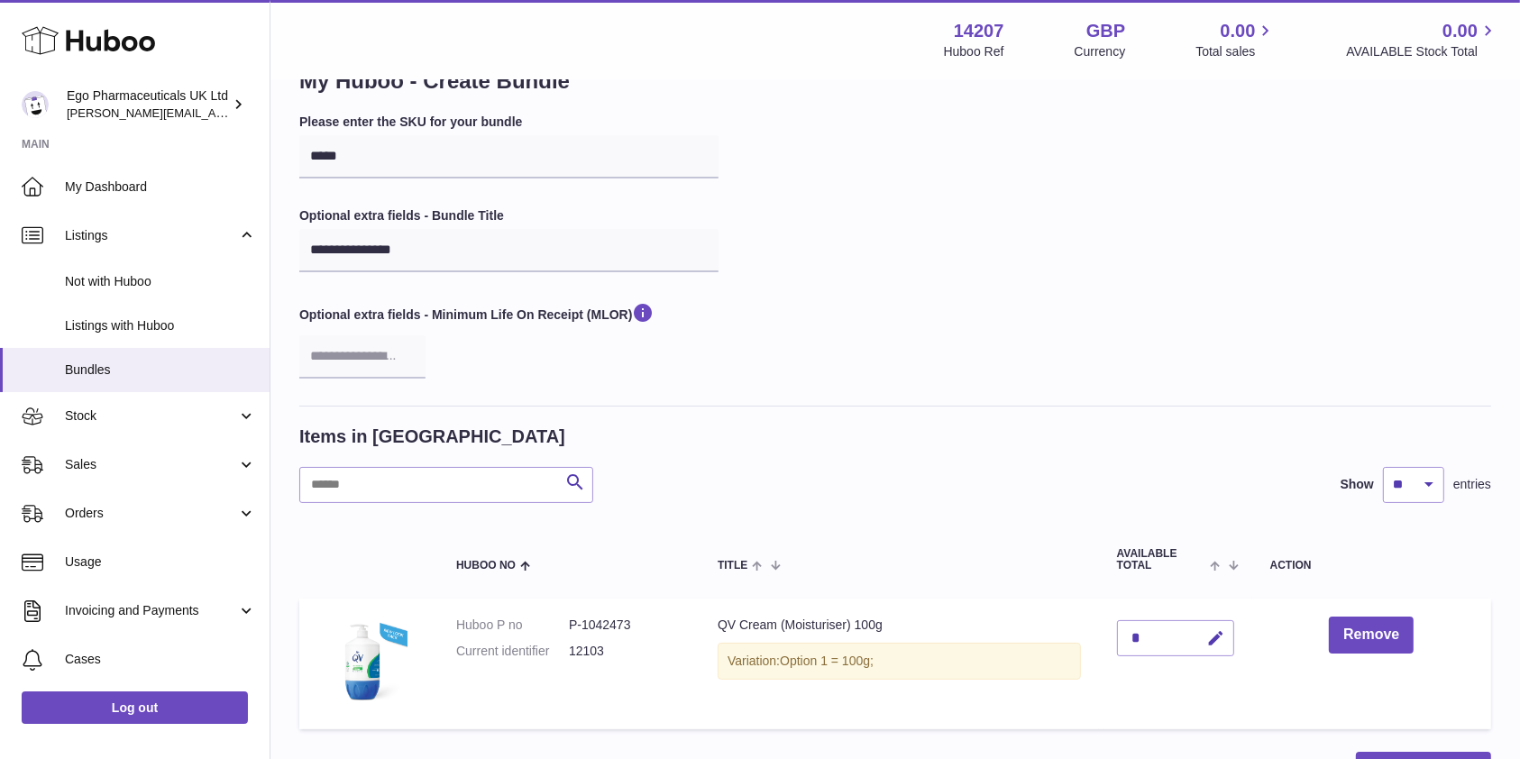
scroll to position [148, 0]
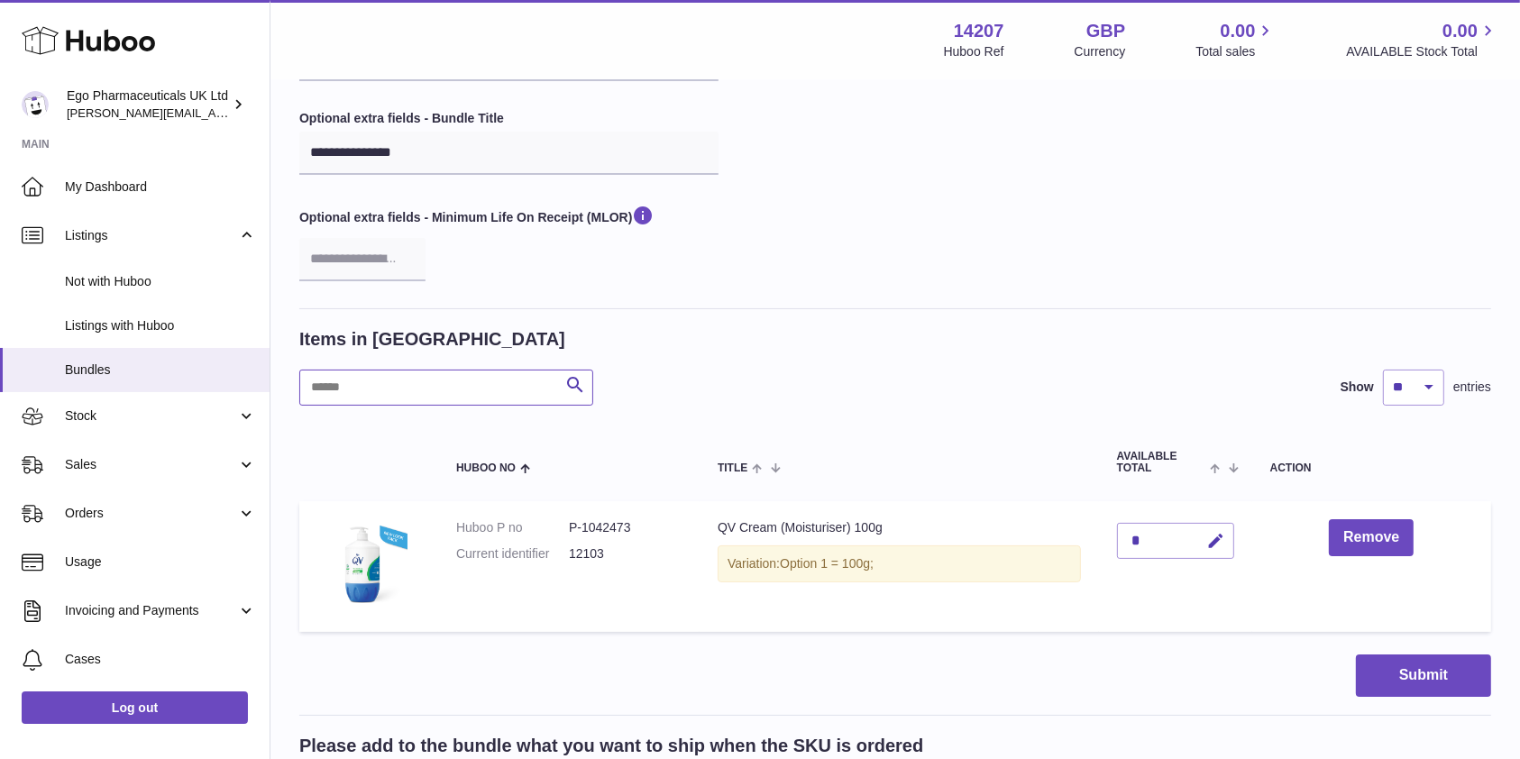
click at [344, 388] on input "text" at bounding box center [446, 388] width 294 height 36
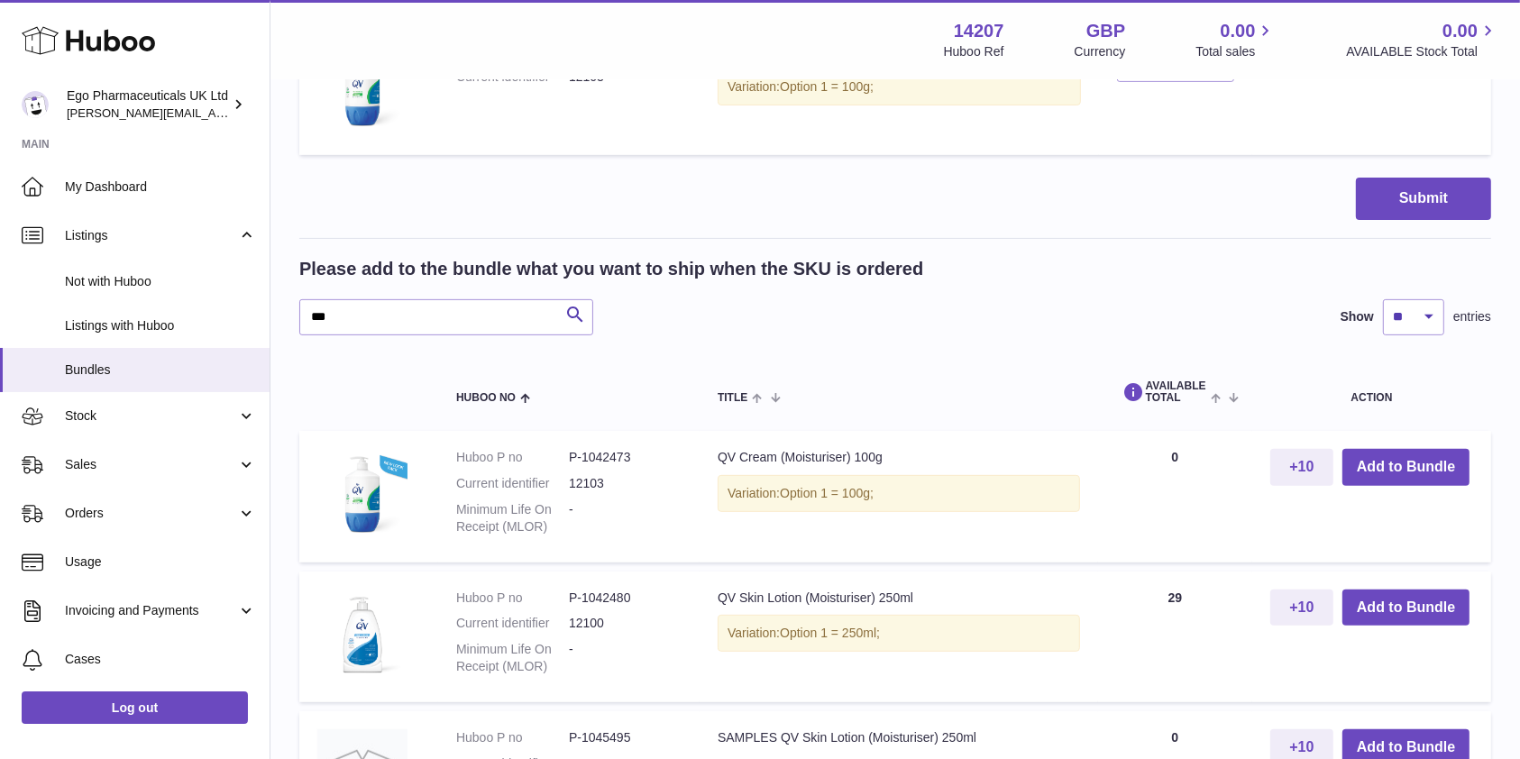
scroll to position [628, 0]
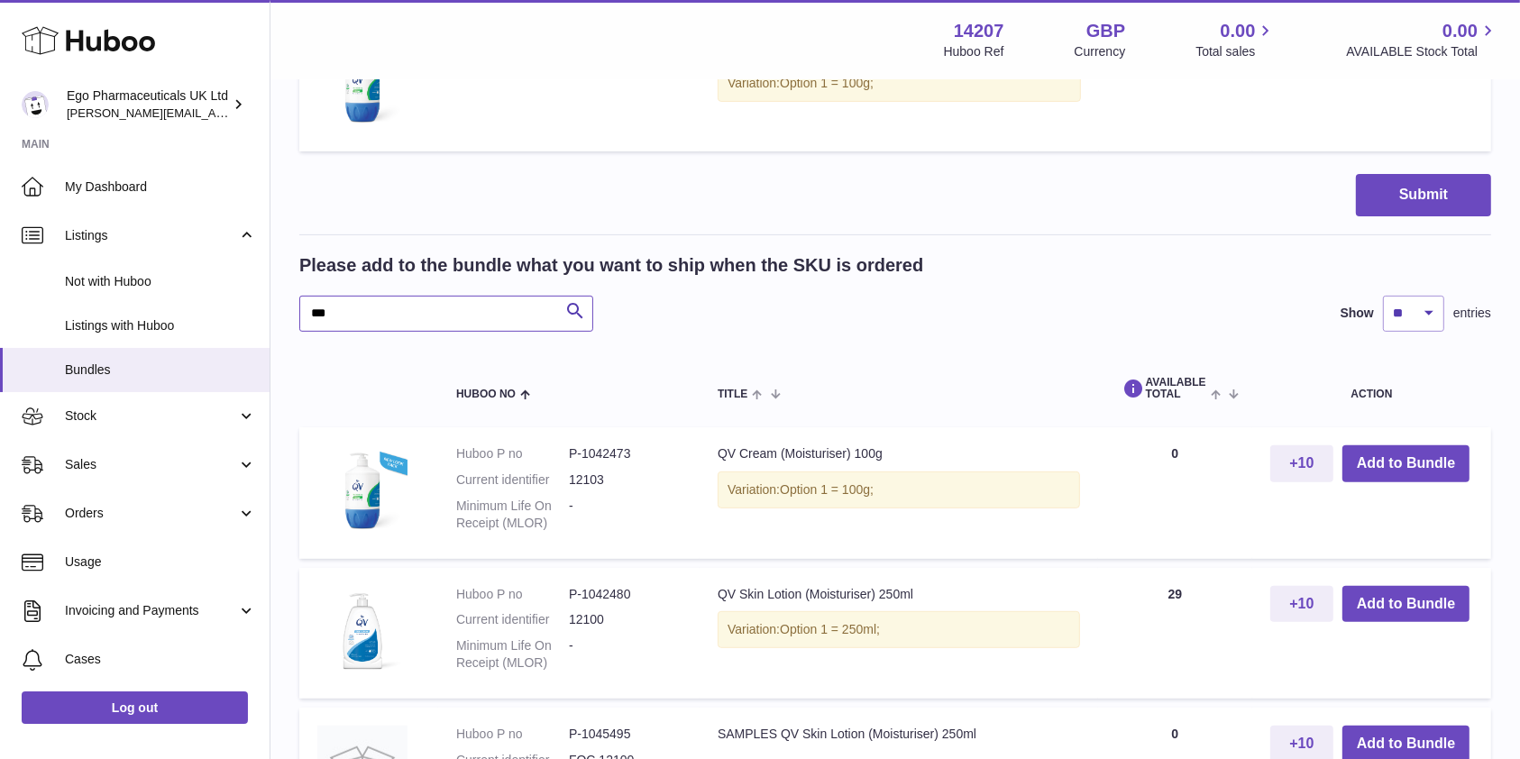
click at [435, 314] on input "***" at bounding box center [446, 314] width 294 height 36
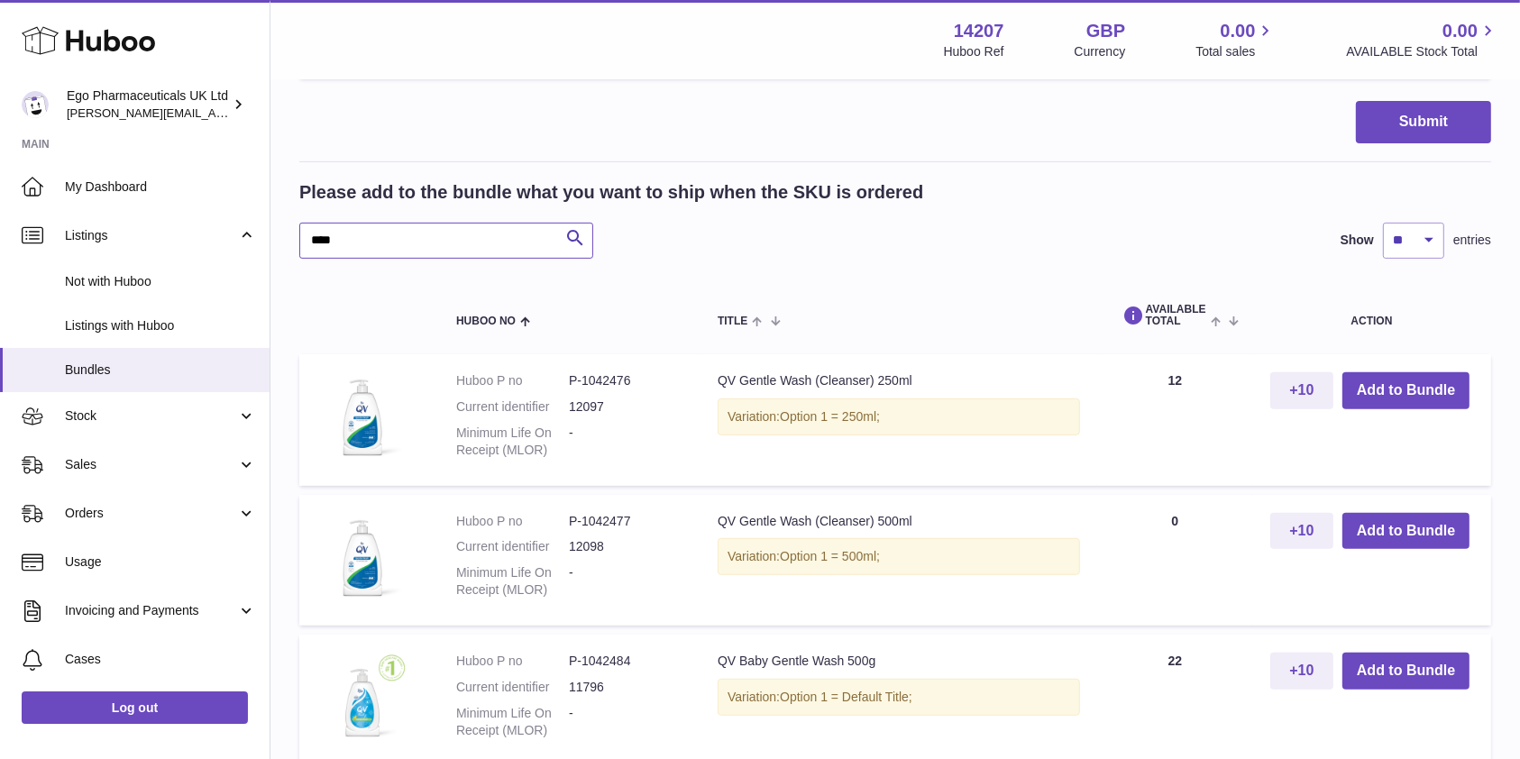
scroll to position [754, 0]
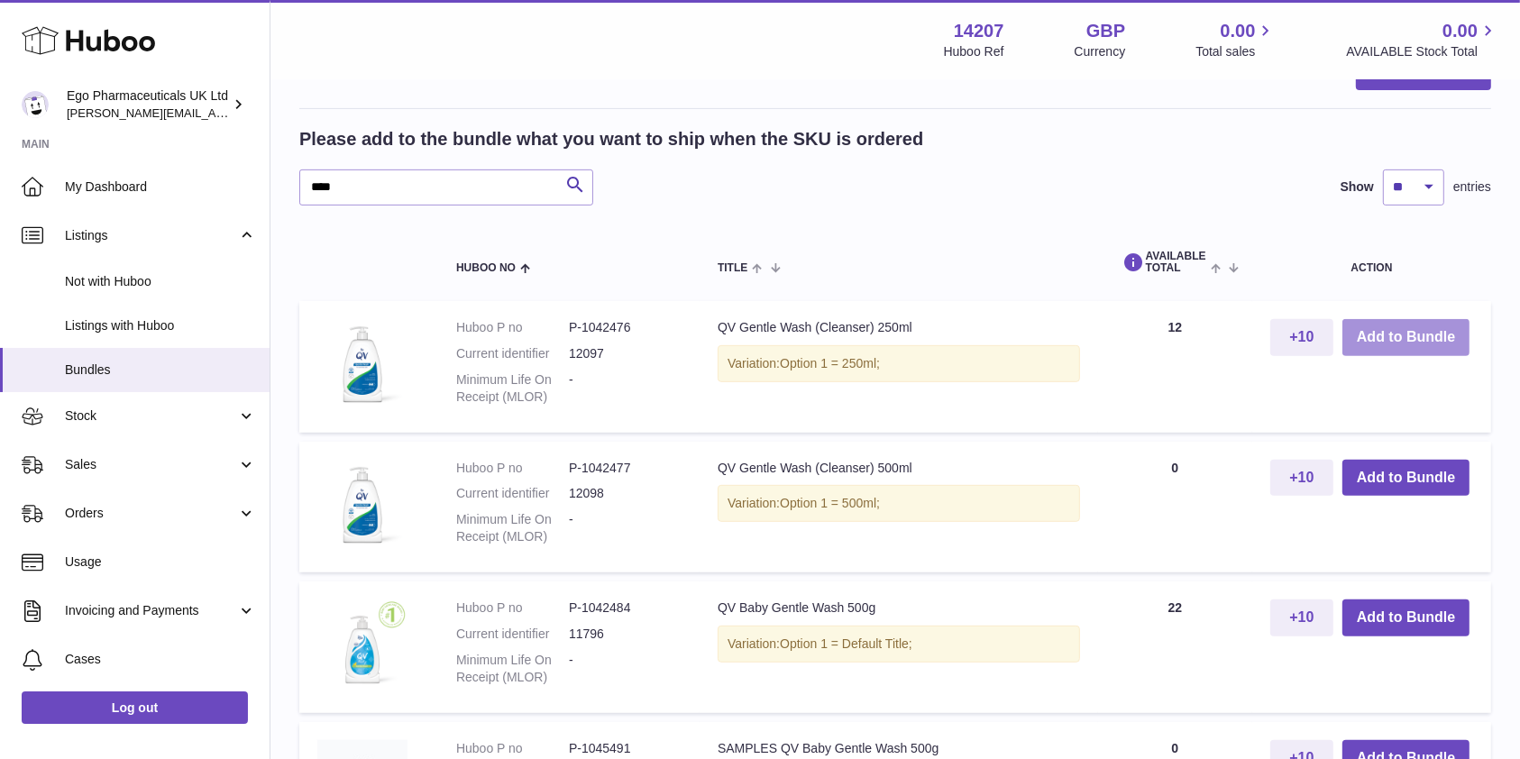
click at [1402, 324] on button "Add to Bundle" at bounding box center [1405, 337] width 127 height 37
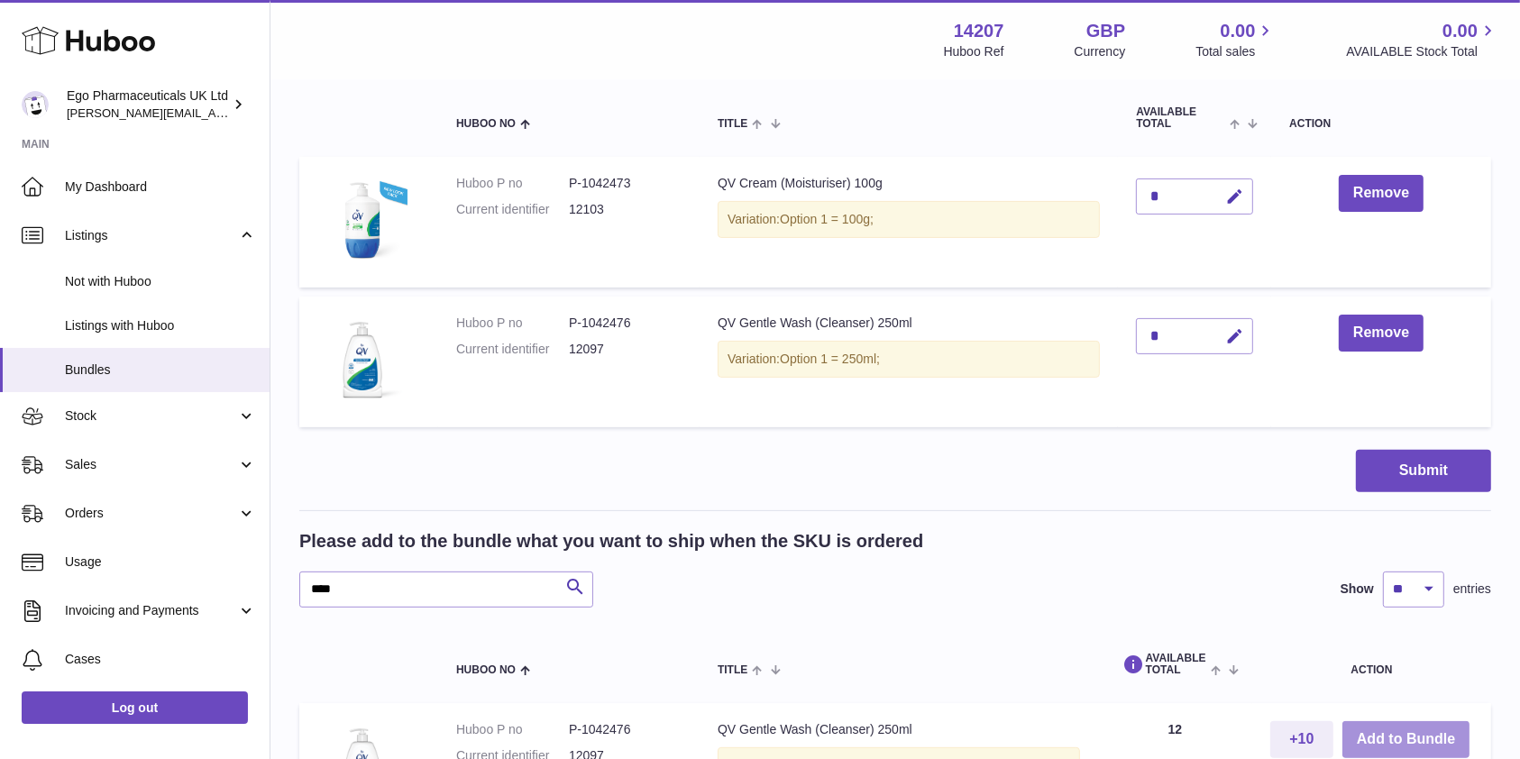
scroll to position [491, 0]
click at [402, 590] on input "****" at bounding box center [446, 590] width 294 height 36
type input "*"
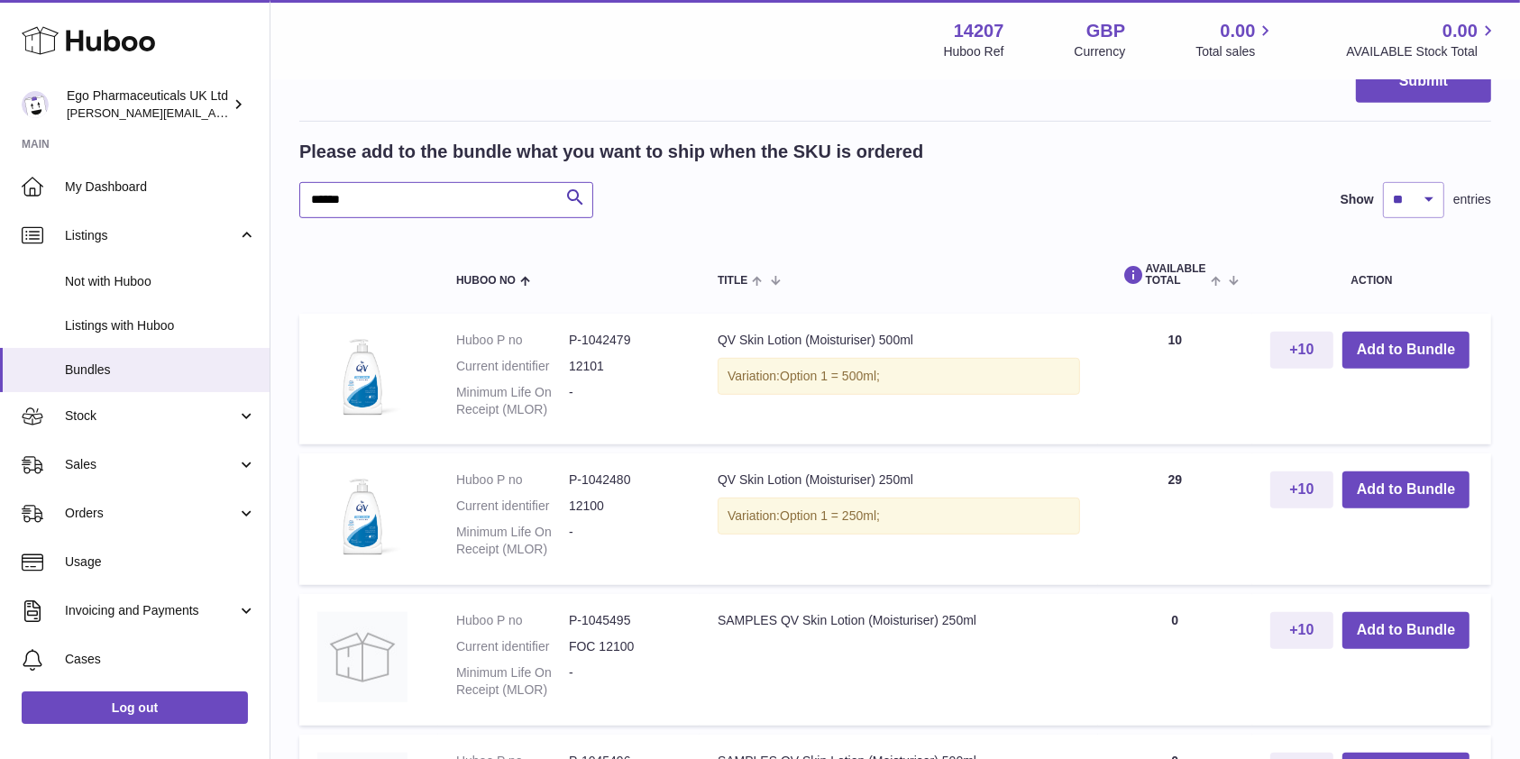
scroll to position [891, 0]
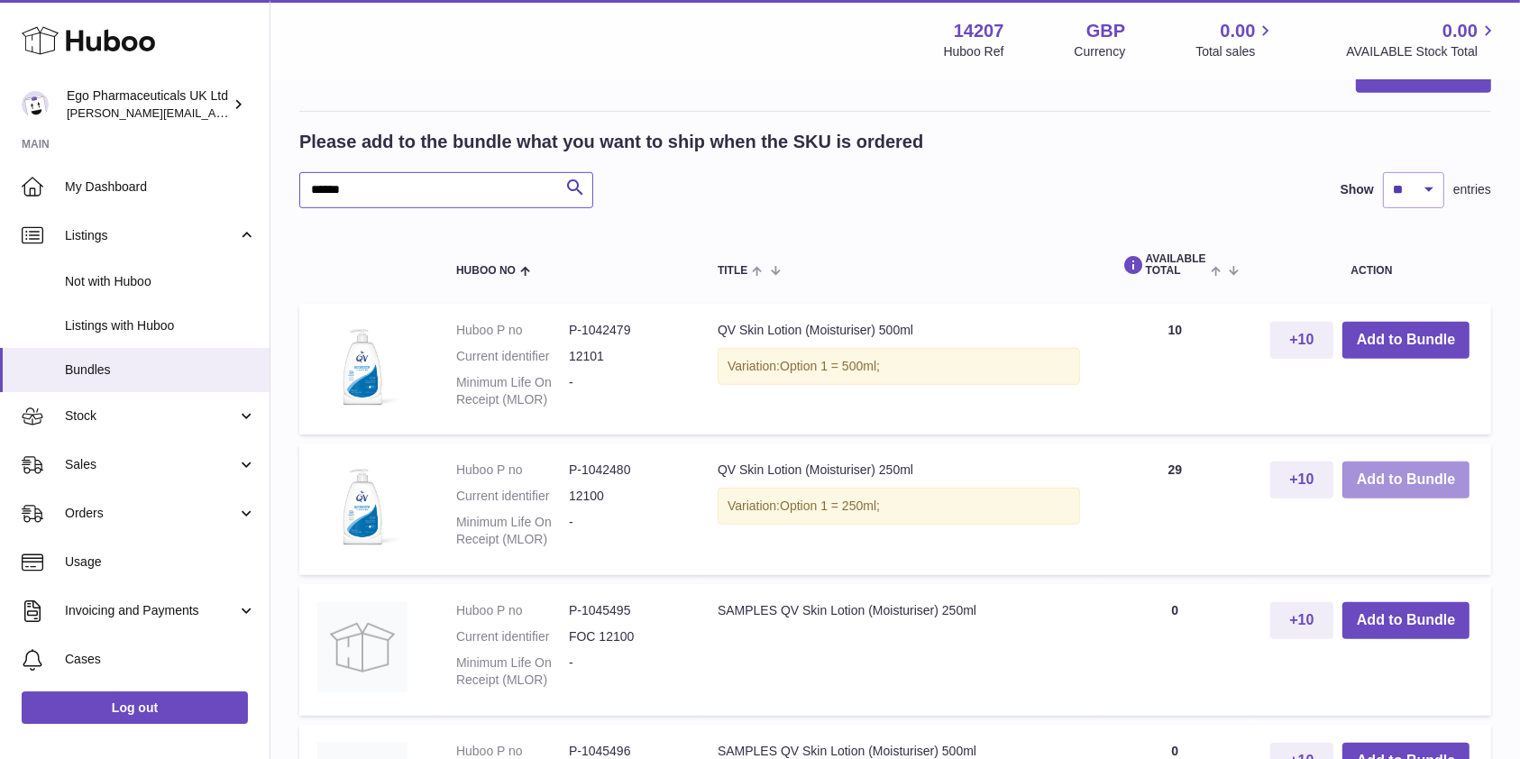
type input "******"
click at [1404, 476] on button "Add to Bundle" at bounding box center [1405, 479] width 127 height 37
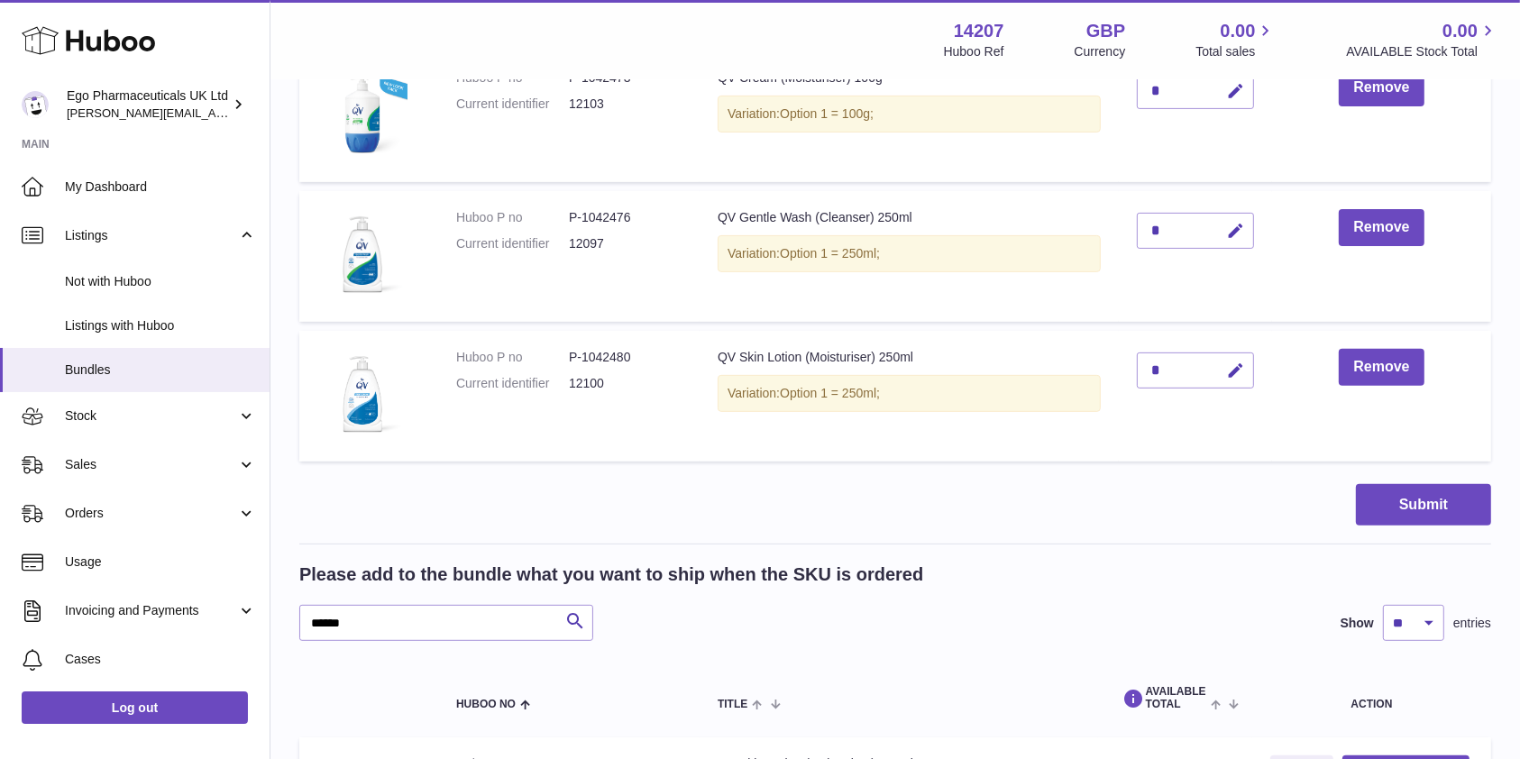
scroll to position [656, 0]
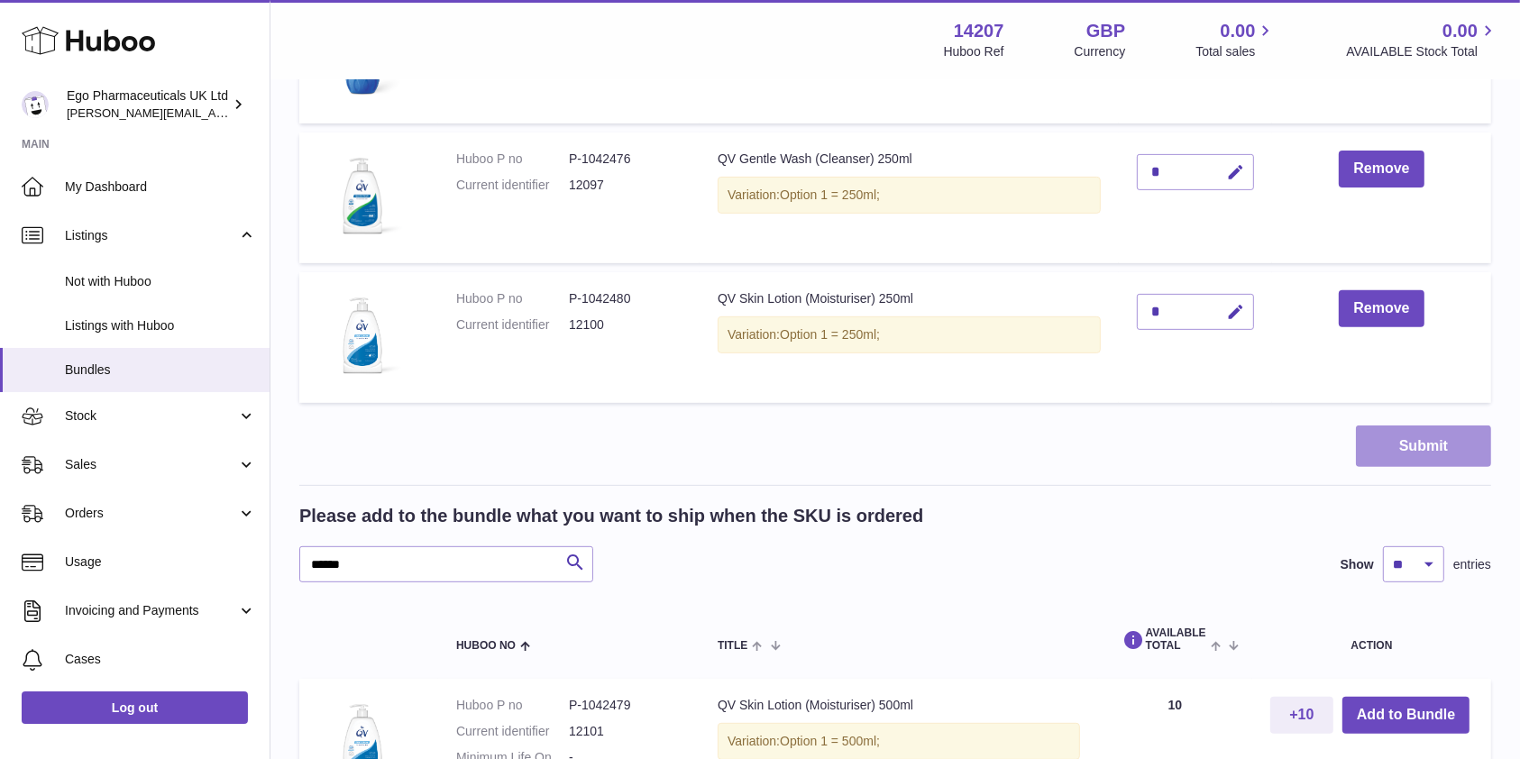
click at [1426, 442] on button "Submit" at bounding box center [1423, 446] width 135 height 42
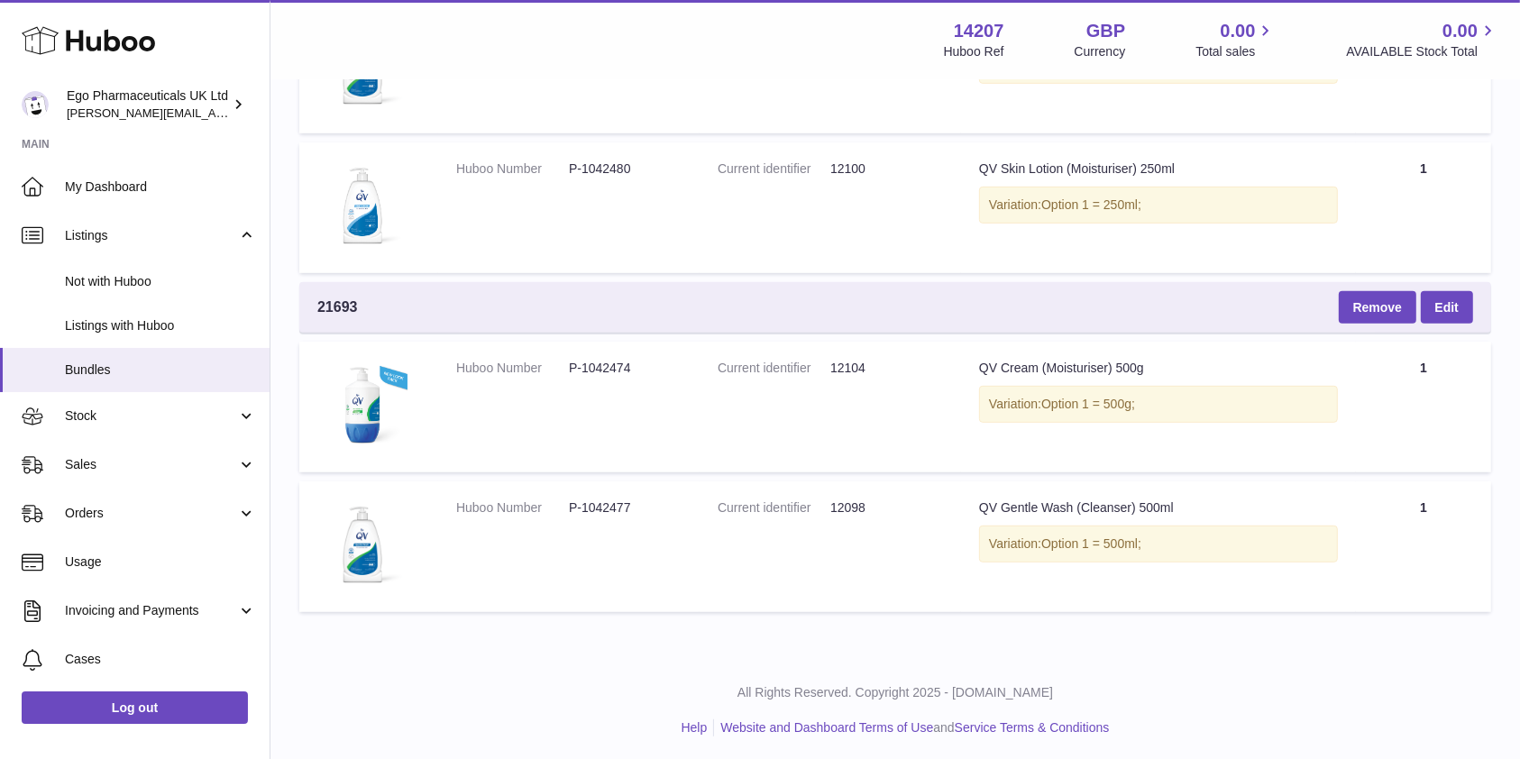
scroll to position [627, 0]
